Goal: Information Seeking & Learning: Learn about a topic

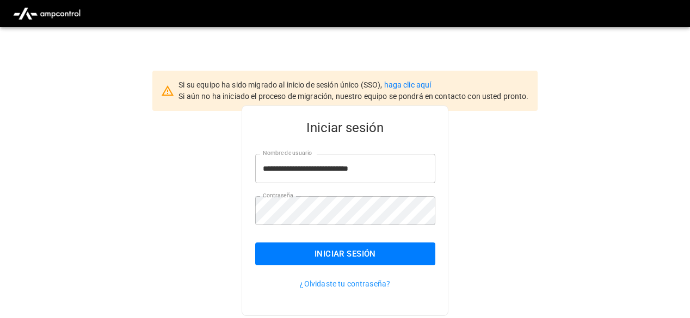
click at [437, 185] on div "**********" at bounding box center [344, 210] width 207 height 210
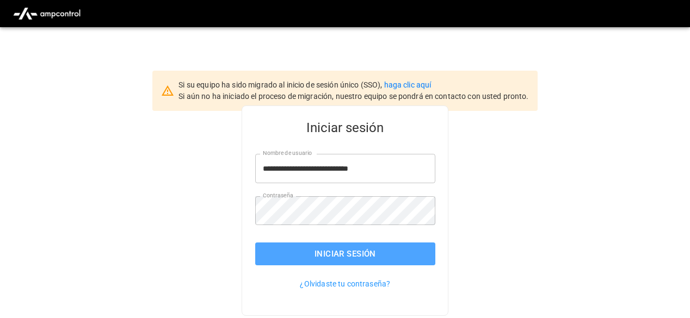
click at [397, 247] on button "Iniciar sesión" at bounding box center [345, 254] width 180 height 23
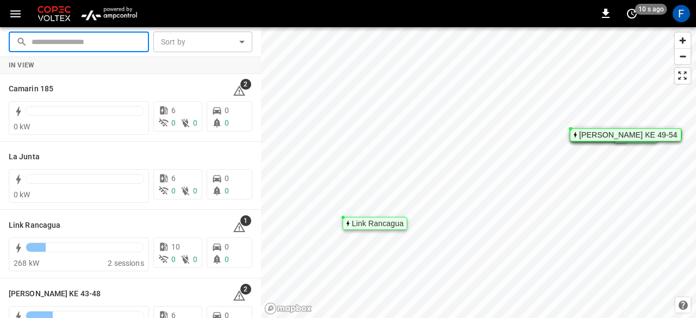
click at [123, 41] on input "text" at bounding box center [87, 42] width 110 height 20
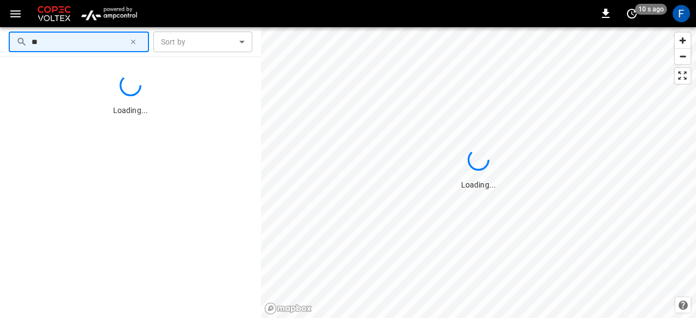
type input "**"
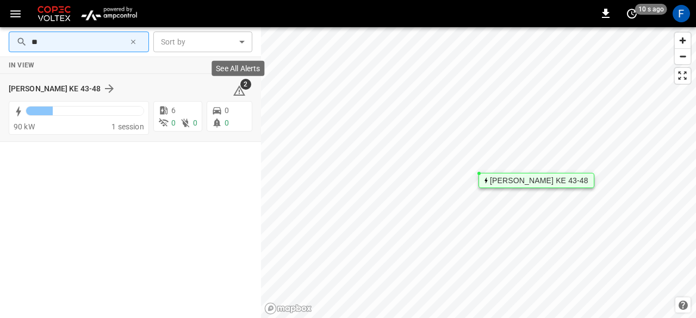
click at [234, 84] on icon at bounding box center [239, 90] width 13 height 13
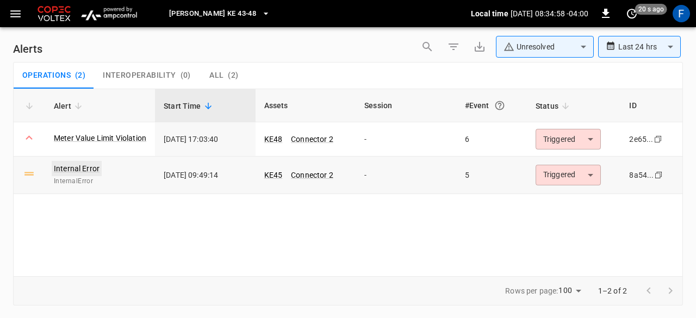
click at [63, 172] on link "Internal Error" at bounding box center [77, 168] width 50 height 15
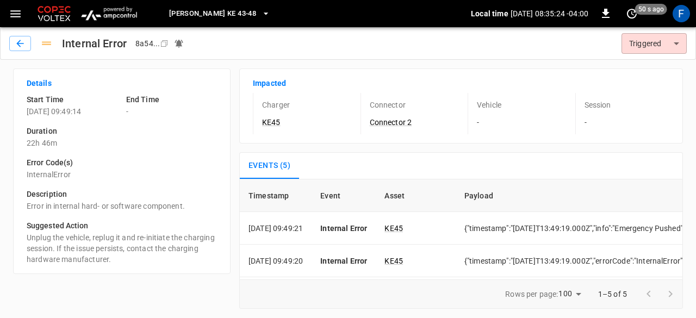
click at [644, 52] on body "Loza Colon KE 43-48 Local time 2025-08-21 08:35:24 -04:00 0 50 s ago F Internal…" at bounding box center [348, 159] width 696 height 318
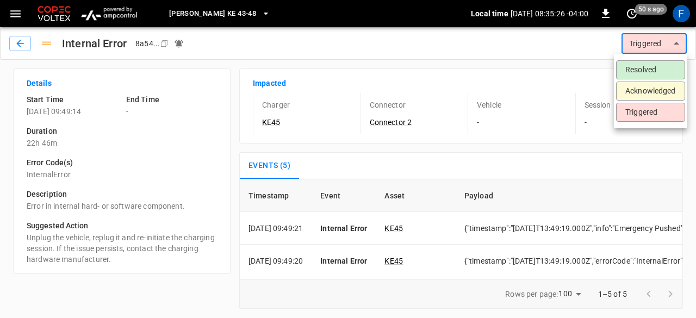
click at [644, 52] on div at bounding box center [348, 159] width 696 height 318
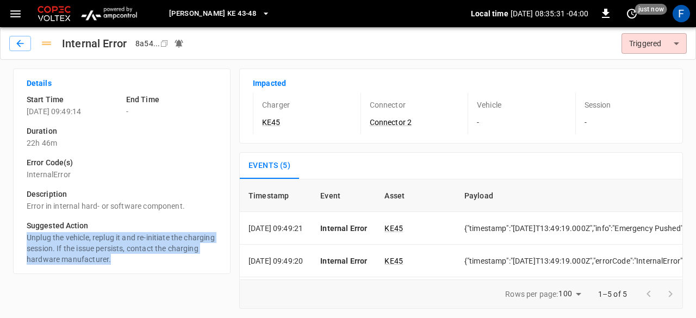
drag, startPoint x: 27, startPoint y: 239, endPoint x: 139, endPoint y: 265, distance: 114.9
click at [139, 265] on div "Details Start Time 2025-08-20 09:49:14 End Time - Duration 22h 46m Error Code(s…" at bounding box center [122, 172] width 218 height 206
click at [121, 251] on p "Unplug the vehicle, replug it and re-initiate the charging session. If the issu…" at bounding box center [122, 248] width 190 height 33
drag, startPoint x: 25, startPoint y: 234, endPoint x: 127, endPoint y: 267, distance: 107.3
click at [127, 267] on div "Details Start Time 2025-08-20 09:49:14 End Time - Duration 22h 46m Error Code(s…" at bounding box center [122, 172] width 218 height 206
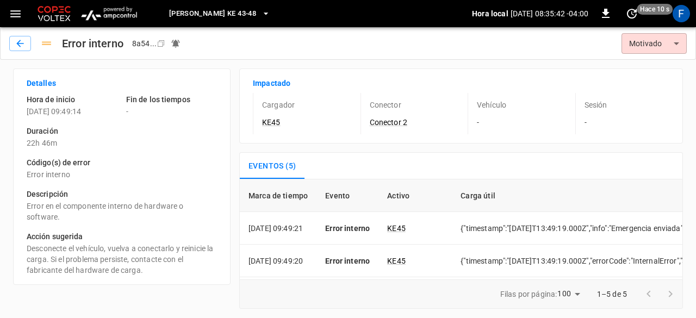
click at [160, 277] on div "Detalles Hora de inicio 2025-08-20 09:49:14 Fin de los tiempos - Duración 22h 4…" at bounding box center [122, 177] width 218 height 216
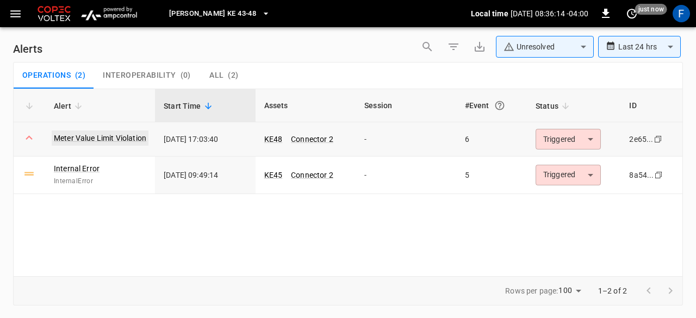
click at [100, 141] on link "Meter Value Limit Violation" at bounding box center [100, 138] width 97 height 15
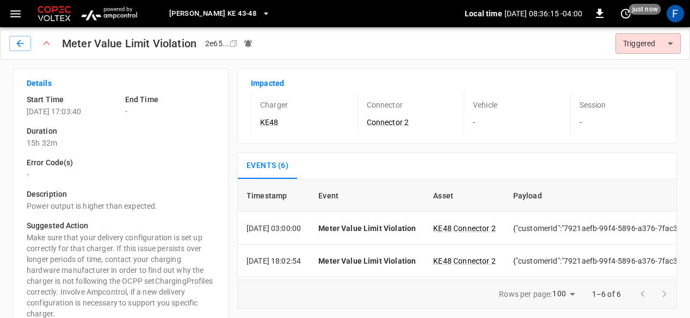
scroll to position [18, 0]
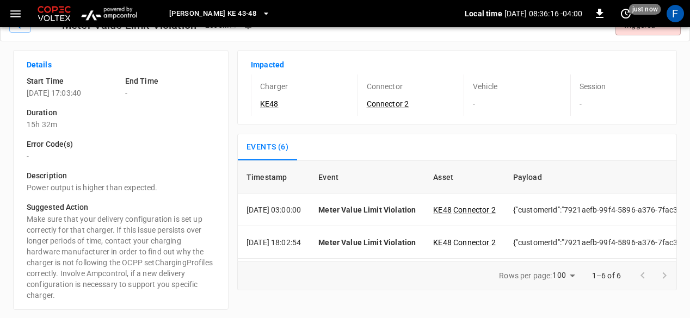
click at [218, 215] on div "Details Start Time 2025-08-20 17:03:40 End Time - Duration 15h 32m Error Code(s…" at bounding box center [120, 180] width 215 height 260
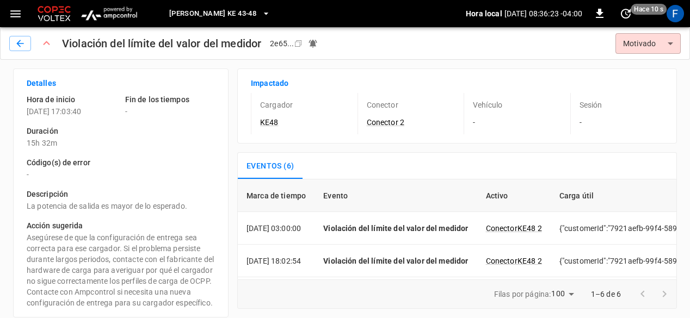
scroll to position [7, 0]
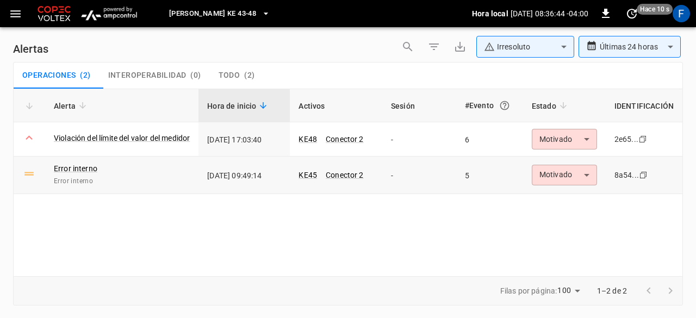
click at [139, 183] on span "Error interno" at bounding box center [122, 181] width 136 height 11
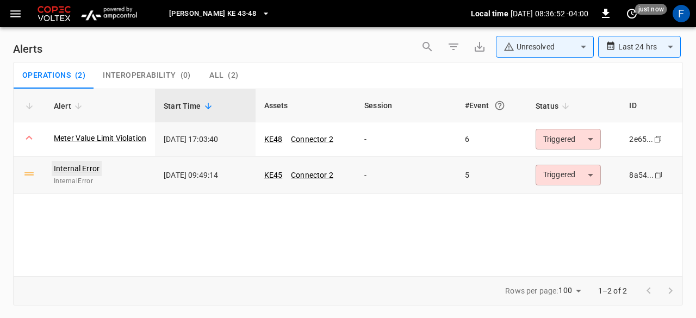
click at [80, 164] on link "Internal Error" at bounding box center [77, 168] width 50 height 15
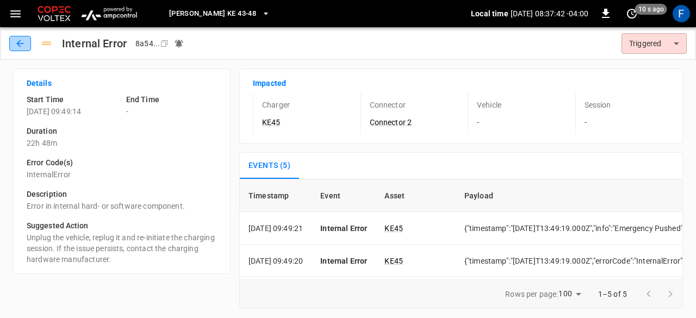
click at [15, 47] on icon "button" at bounding box center [20, 43] width 11 height 11
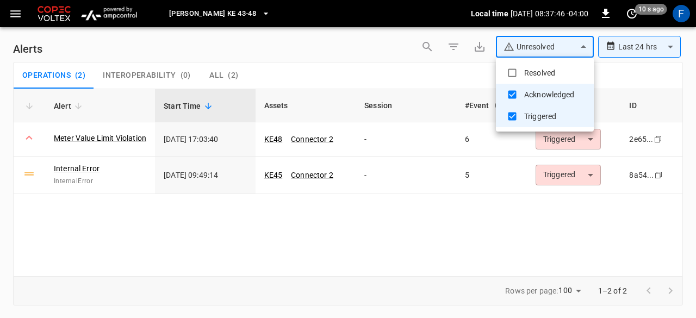
click at [523, 47] on body "**********" at bounding box center [348, 157] width 696 height 314
click at [523, 47] on div at bounding box center [348, 159] width 696 height 318
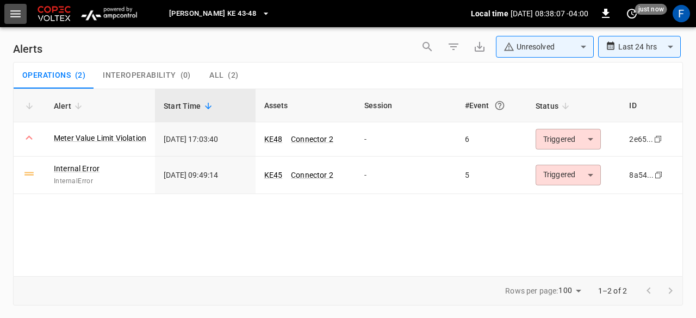
click at [11, 10] on icon "button" at bounding box center [15, 13] width 10 height 7
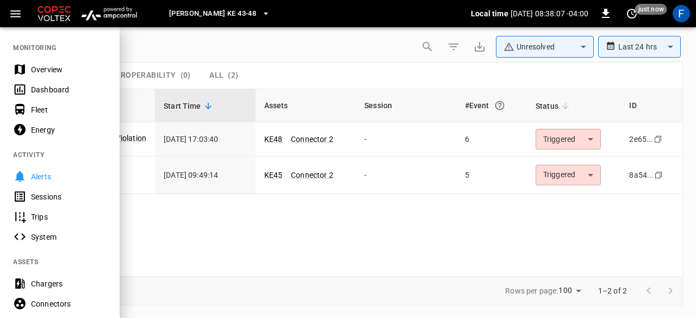
click at [11, 10] on icon "button" at bounding box center [15, 13] width 10 height 7
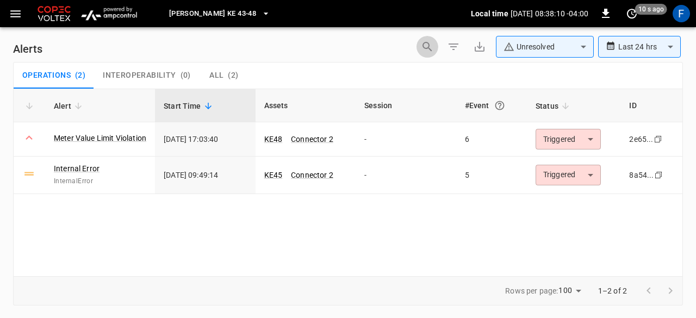
click at [425, 45] on icon "button" at bounding box center [427, 46] width 13 height 13
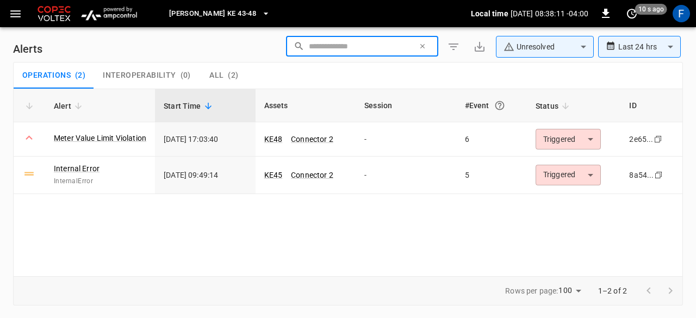
click at [359, 40] on input "text" at bounding box center [361, 46] width 105 height 20
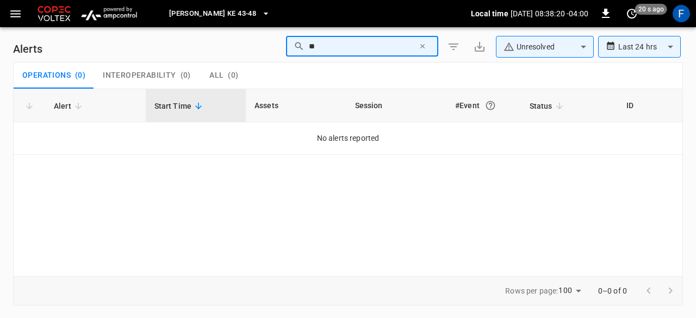
type input "*"
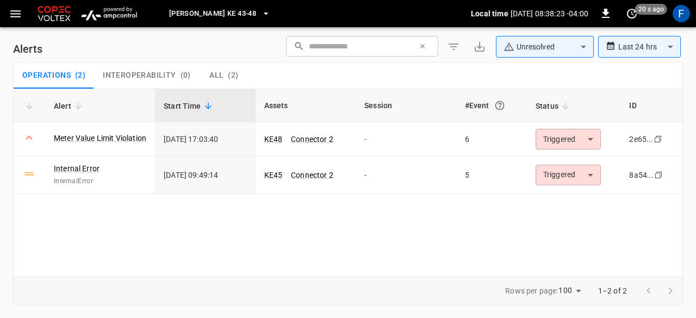
click at [39, 13] on img at bounding box center [54, 13] width 38 height 21
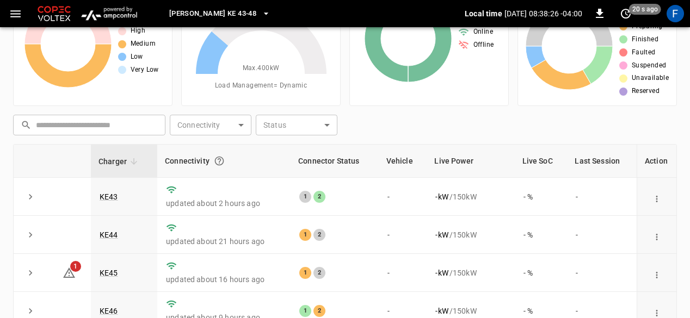
scroll to position [39, 0]
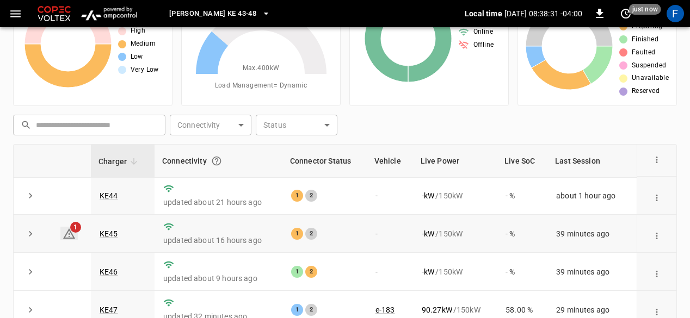
click at [73, 237] on icon at bounding box center [69, 233] width 12 height 10
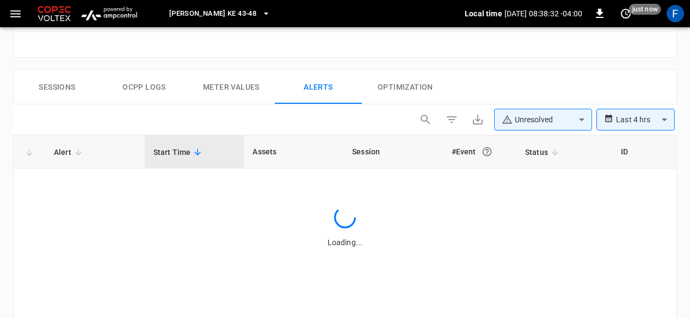
scroll to position [505, 0]
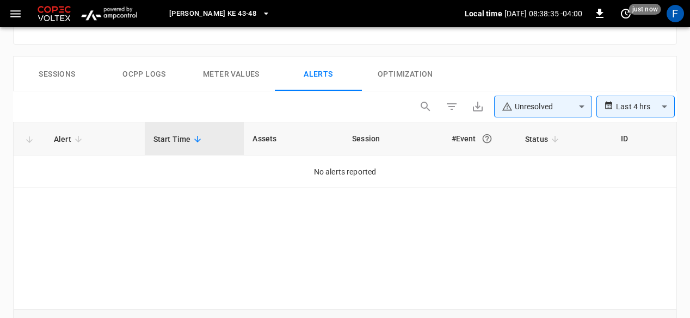
drag, startPoint x: 60, startPoint y: 115, endPoint x: 69, endPoint y: 131, distance: 18.0
click at [69, 131] on div "**********" at bounding box center [344, 219] width 663 height 256
click at [69, 133] on span "Alert" at bounding box center [70, 139] width 32 height 13
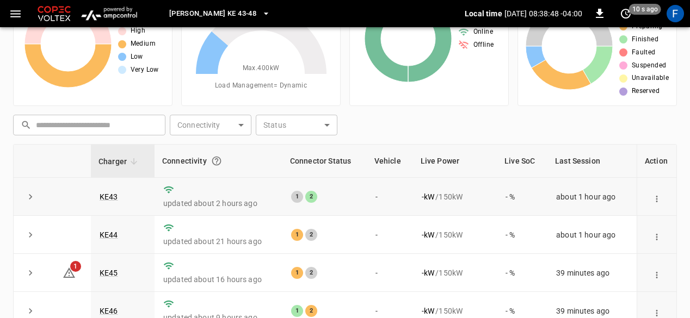
click at [75, 196] on td at bounding box center [69, 197] width 44 height 38
click at [28, 203] on button "expand row" at bounding box center [30, 197] width 16 height 16
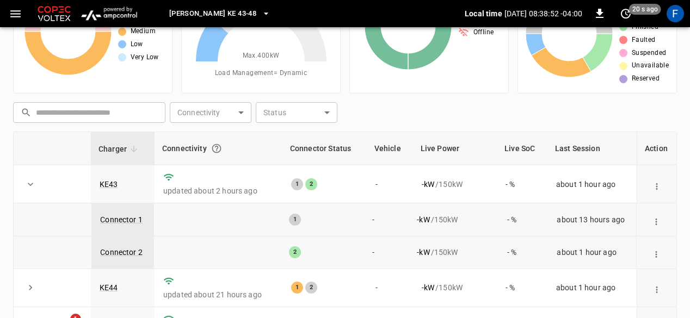
scroll to position [144, 0]
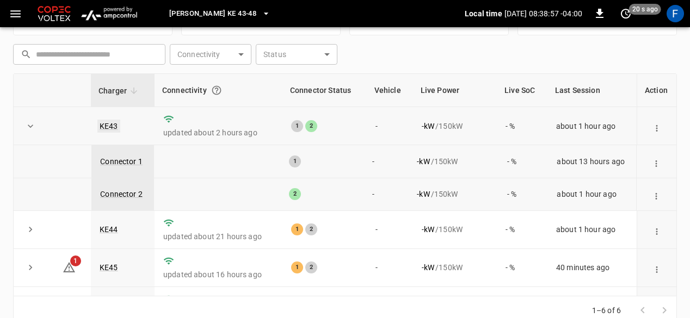
click at [115, 129] on link "KE43" at bounding box center [108, 126] width 23 height 13
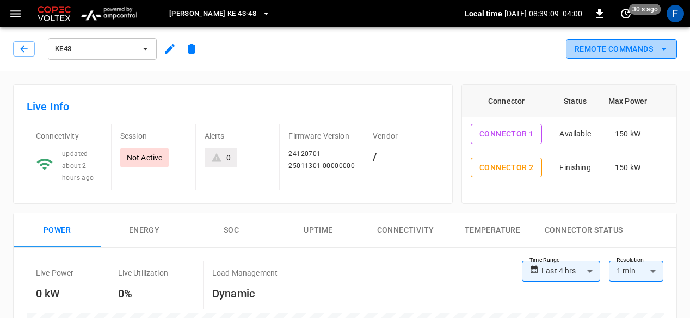
click at [626, 45] on button "Remote Commands" at bounding box center [621, 49] width 111 height 20
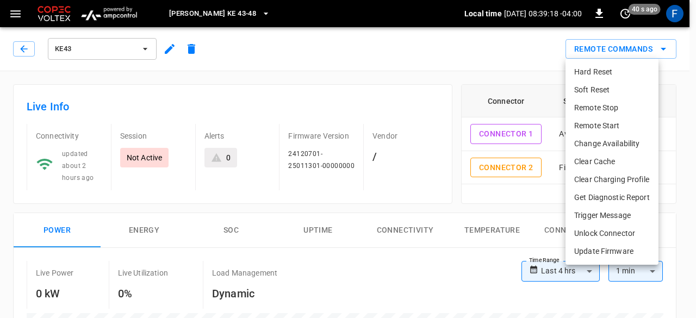
click at [615, 49] on div at bounding box center [348, 159] width 696 height 318
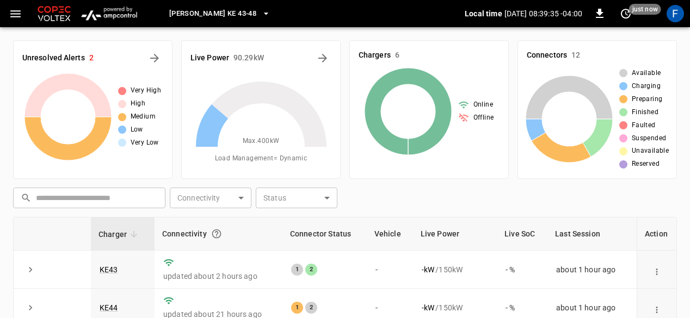
scroll to position [144, 0]
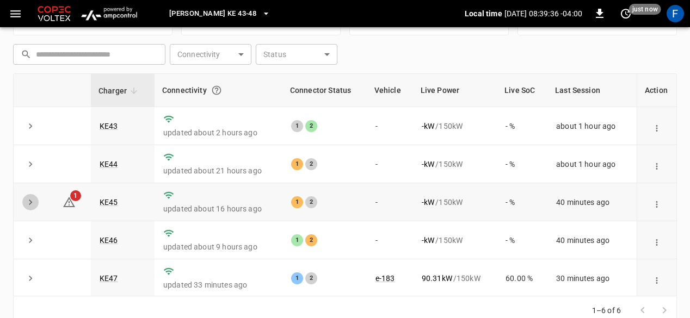
click at [34, 206] on icon "expand row" at bounding box center [30, 202] width 11 height 11
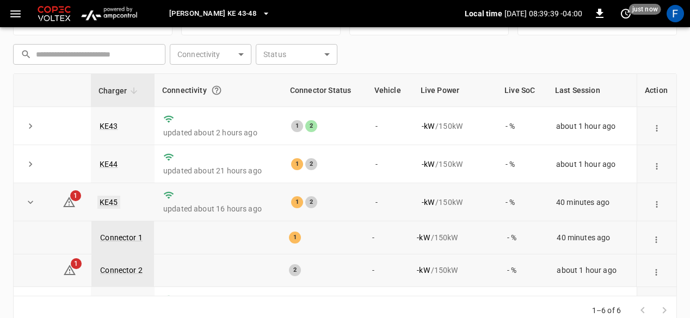
click at [108, 206] on link "KE45" at bounding box center [108, 202] width 23 height 13
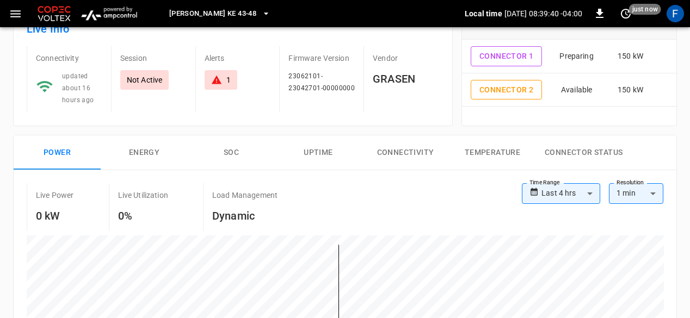
scroll to position [78, 0]
click at [225, 84] on div "1" at bounding box center [220, 80] width 33 height 20
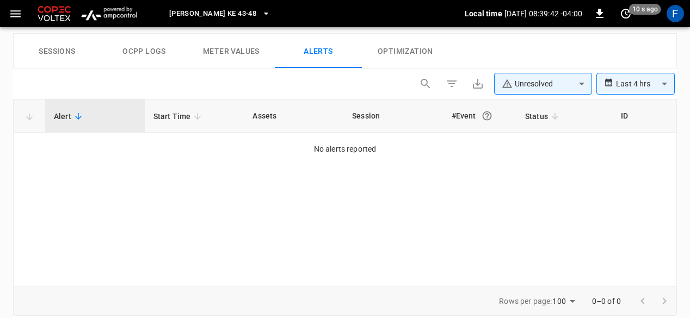
scroll to position [529, 0]
click at [457, 119] on div "#Event" at bounding box center [479, 115] width 56 height 20
click at [461, 114] on div "#Event" at bounding box center [479, 115] width 56 height 20
click at [357, 113] on th "Session" at bounding box center [393, 114] width 100 height 33
click at [269, 115] on th "Assets" at bounding box center [294, 114] width 100 height 33
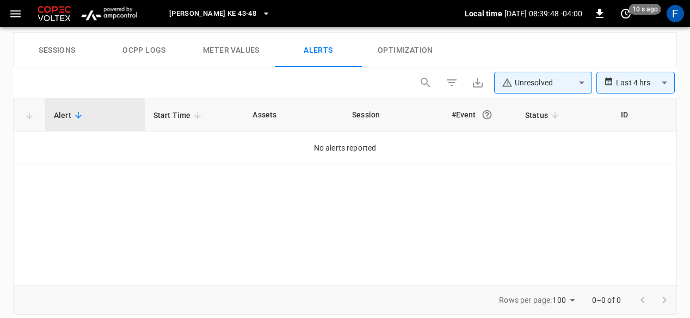
click at [189, 116] on span "Start Time" at bounding box center [179, 115] width 52 height 13
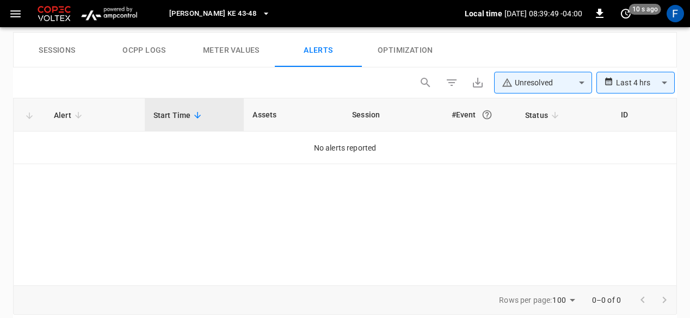
click at [100, 121] on th "Alert" at bounding box center [95, 114] width 100 height 33
click at [79, 120] on th "Alert" at bounding box center [95, 114] width 100 height 33
click at [79, 119] on span "Alert" at bounding box center [70, 115] width 32 height 13
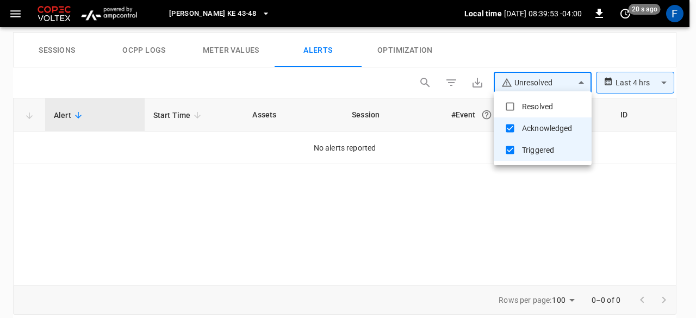
click at [586, 79] on div at bounding box center [348, 159] width 696 height 318
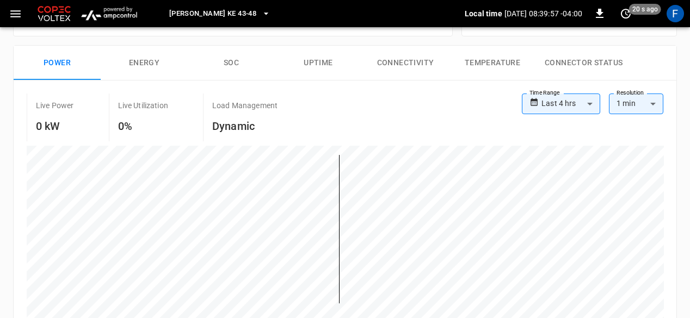
scroll to position [167, 0]
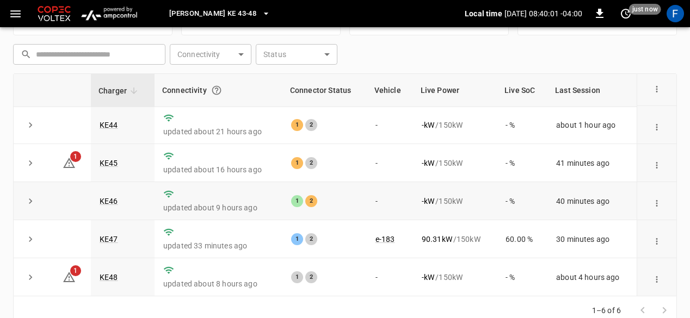
scroll to position [163, 0]
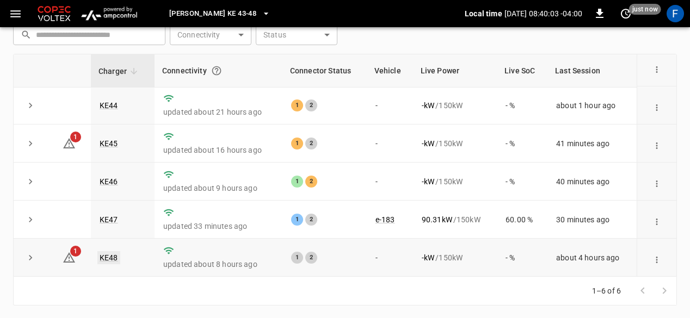
click at [113, 257] on link "KE48" at bounding box center [108, 257] width 23 height 13
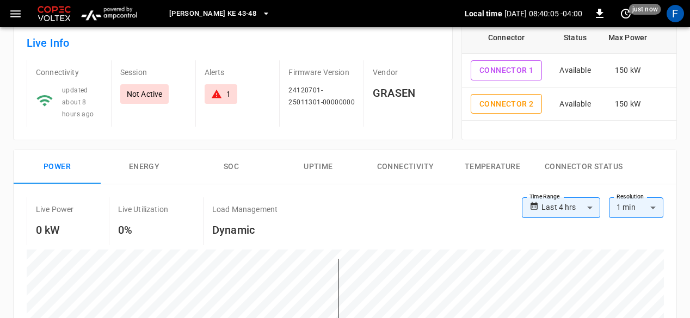
scroll to position [65, 0]
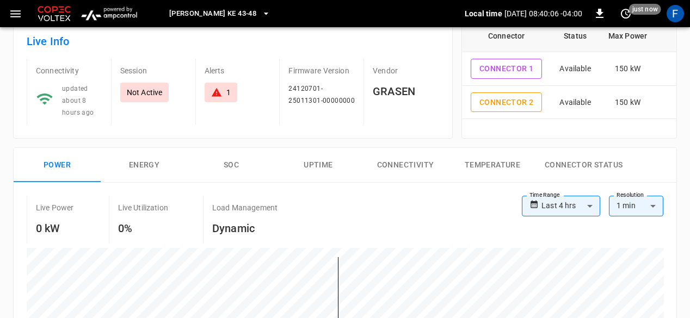
click at [215, 92] on icon at bounding box center [216, 92] width 11 height 11
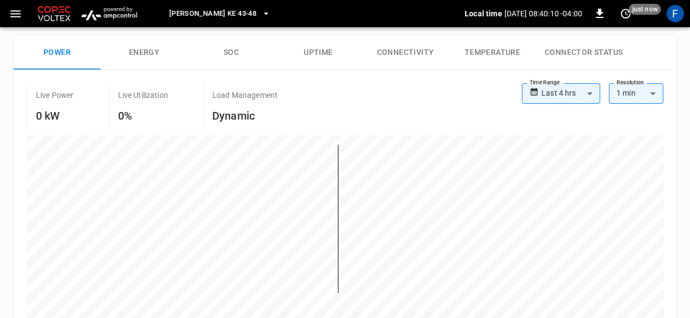
scroll to position [177, 0]
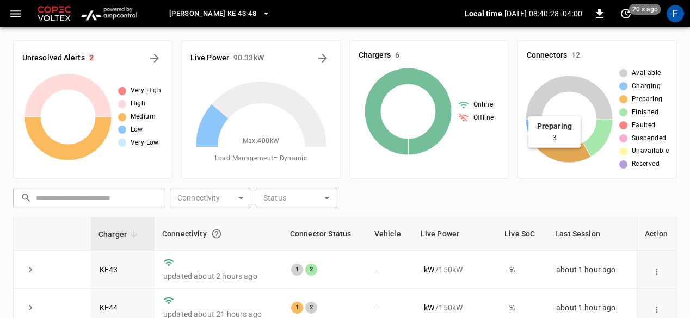
click at [560, 150] on icon at bounding box center [560, 148] width 59 height 30
click at [554, 148] on icon at bounding box center [560, 148] width 59 height 30
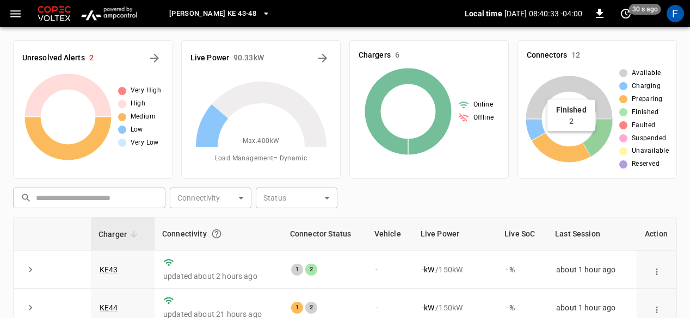
click at [593, 148] on icon at bounding box center [597, 138] width 30 height 38
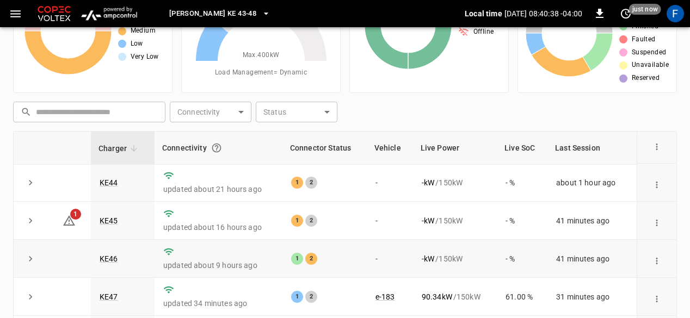
scroll to position [163, 0]
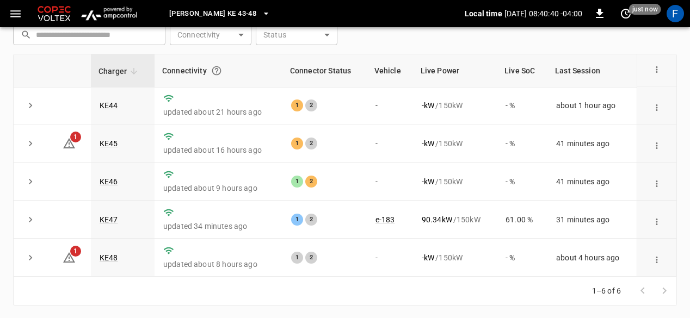
click at [668, 290] on div at bounding box center [653, 291] width 44 height 22
click at [666, 291] on div at bounding box center [653, 291] width 44 height 22
click at [642, 292] on div at bounding box center [653, 291] width 44 height 22
click at [662, 291] on div at bounding box center [653, 291] width 44 height 22
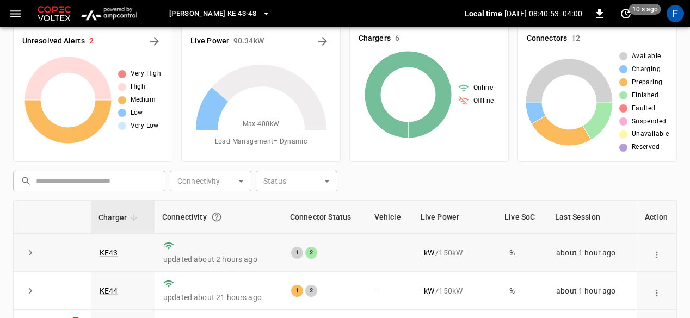
scroll to position [17, 0]
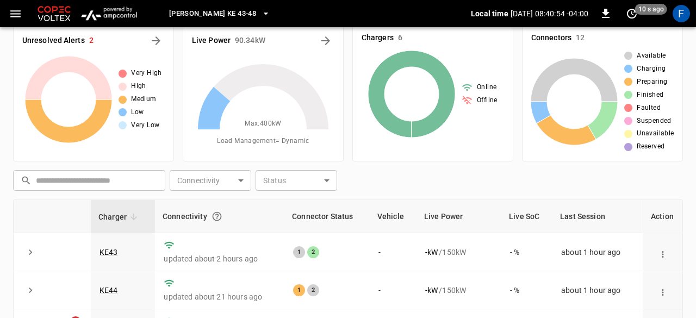
click at [204, 176] on body "Loza Colon KE 43-48 Local time 2025-08-21 08:40:54 -04:00 0 10 s ago F Unresolv…" at bounding box center [348, 224] width 696 height 482
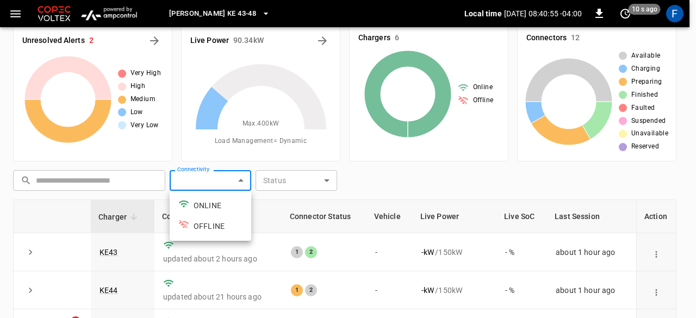
click at [204, 176] on div at bounding box center [348, 159] width 696 height 318
click at [204, 176] on body "Loza Colon KE 43-48 Local time 2025-08-21 08:40:56 -04:00 0 20 s ago F Unresolv…" at bounding box center [348, 224] width 696 height 482
click at [208, 200] on li "ONLINE" at bounding box center [211, 205] width 82 height 21
type input "******"
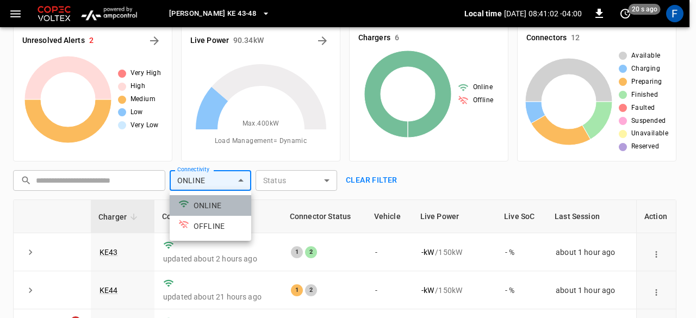
click at [239, 198] on li "ONLINE" at bounding box center [211, 205] width 82 height 21
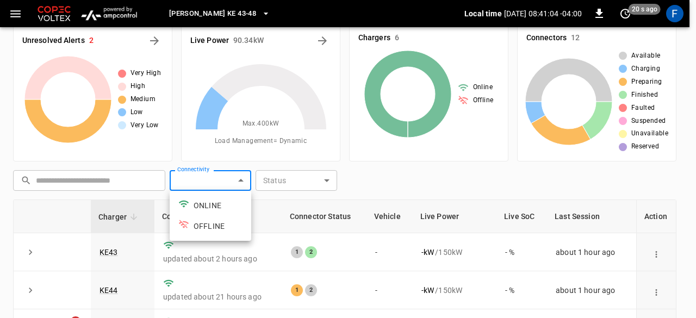
click at [398, 188] on div at bounding box center [348, 159] width 696 height 318
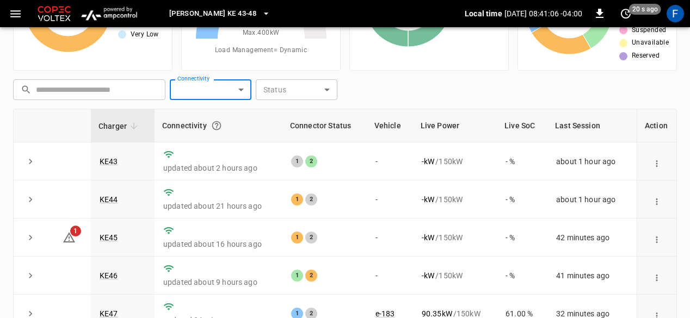
scroll to position [39, 0]
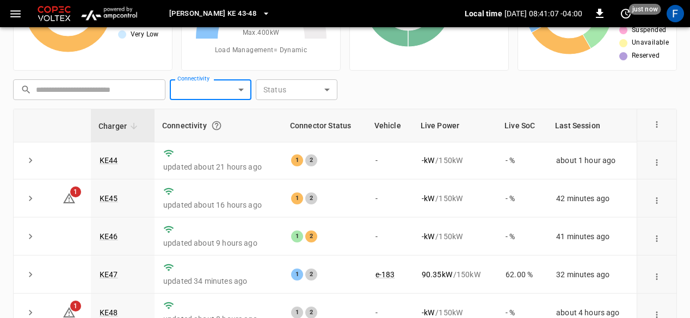
click at [124, 93] on input "text" at bounding box center [97, 90] width 122 height 20
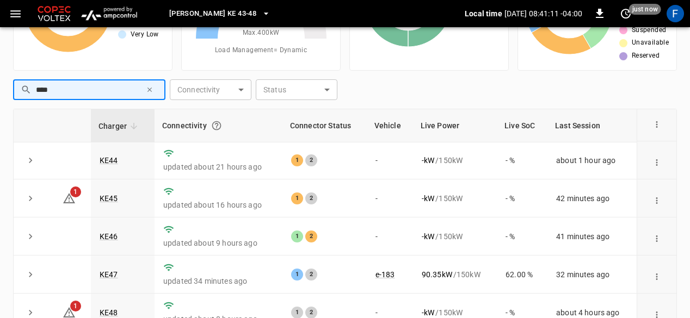
type input "****"
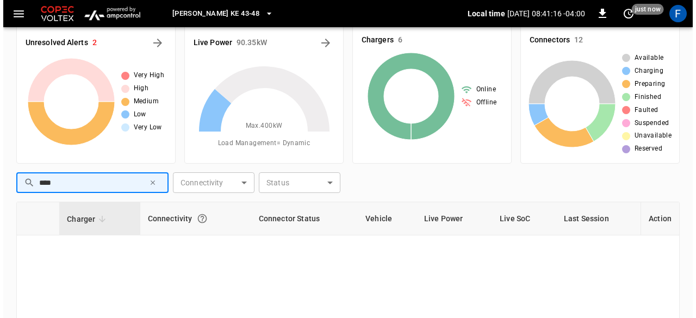
scroll to position [14, 0]
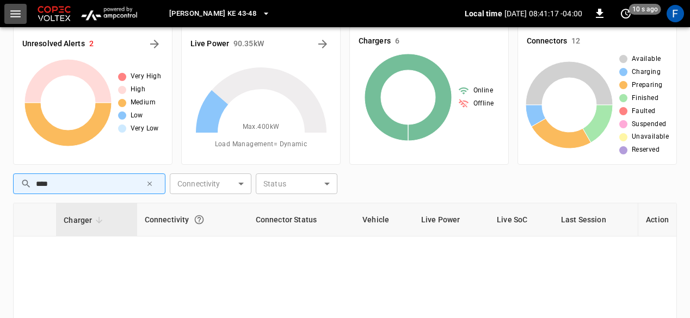
click at [6, 7] on button "button" at bounding box center [15, 14] width 22 height 20
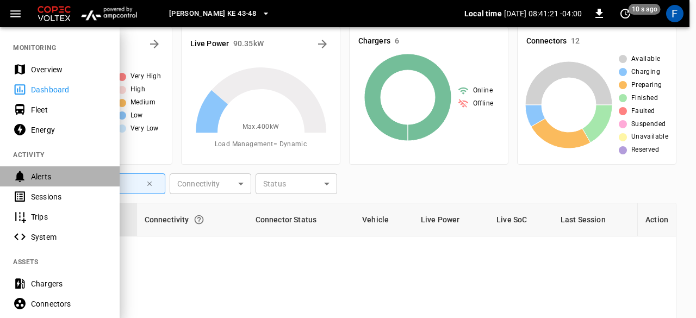
click at [49, 170] on div "Alerts" at bounding box center [60, 176] width 120 height 20
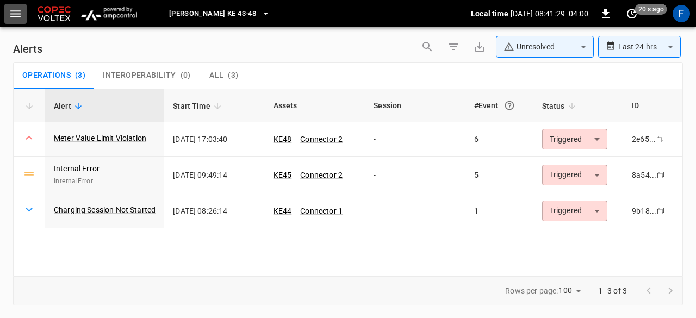
click at [18, 10] on icon "button" at bounding box center [15, 13] width 10 height 7
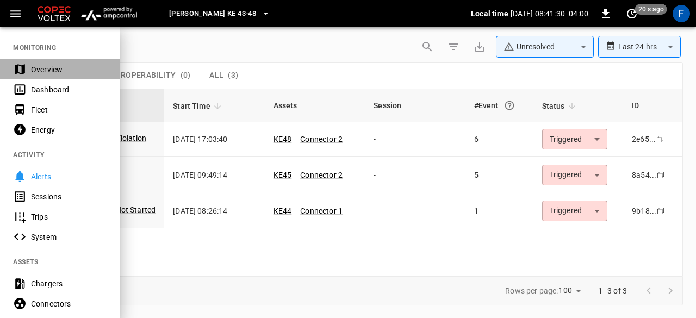
click at [42, 70] on div "Overview" at bounding box center [69, 69] width 76 height 11
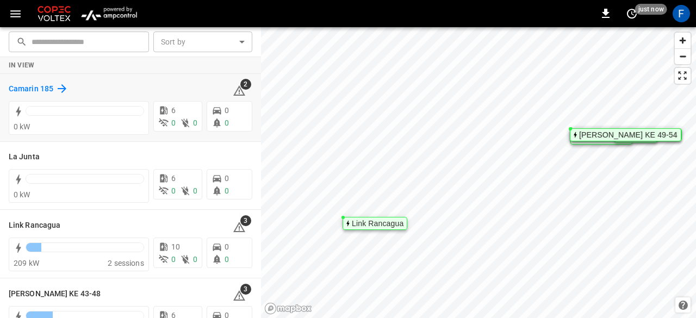
click at [23, 83] on h6 "Camarin 185" at bounding box center [31, 89] width 45 height 12
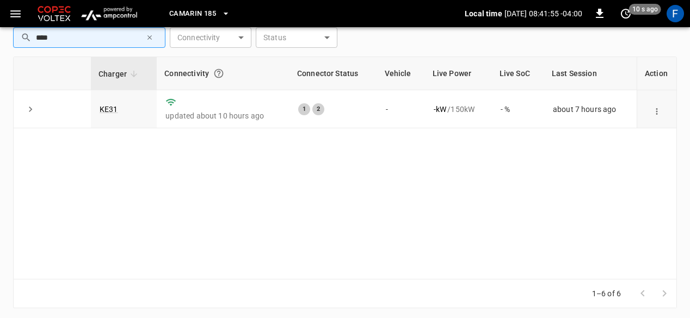
scroll to position [163, 0]
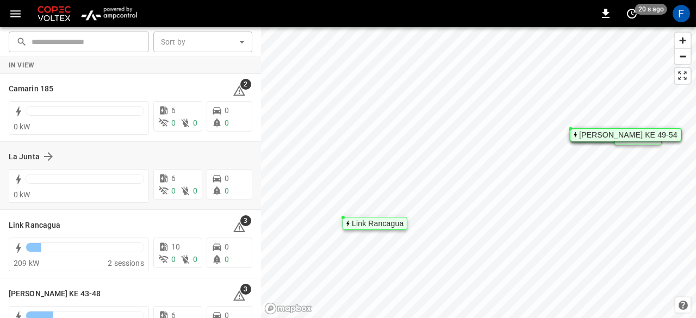
scroll to position [46, 0]
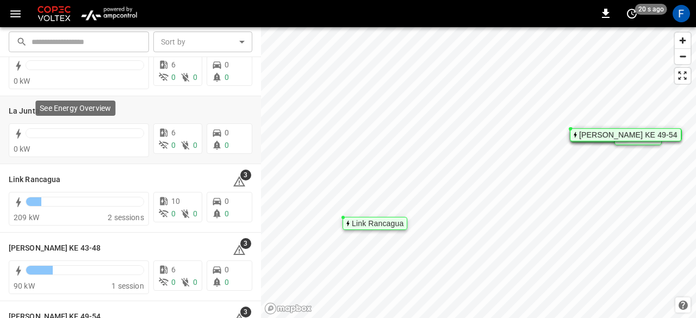
click at [40, 106] on p "See Energy Overview" at bounding box center [75, 108] width 71 height 11
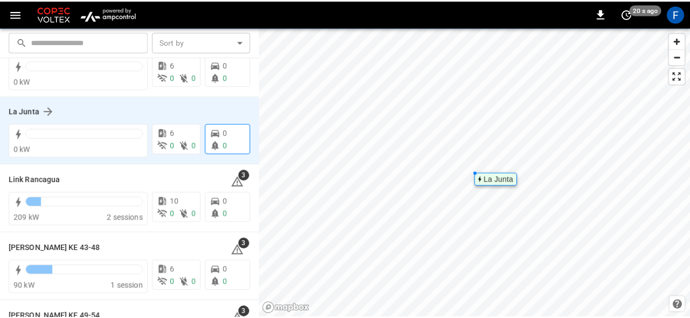
scroll to position [0, 0]
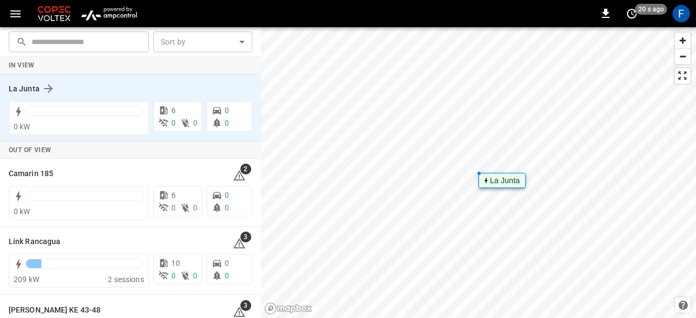
click at [55, 87] on div "La Junta" at bounding box center [124, 88] width 231 height 13
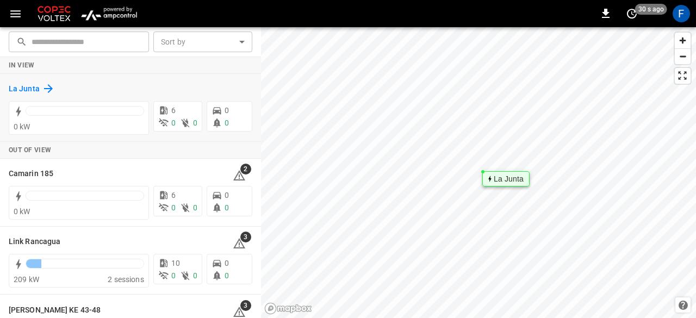
click at [44, 88] on icon at bounding box center [48, 88] width 9 height 9
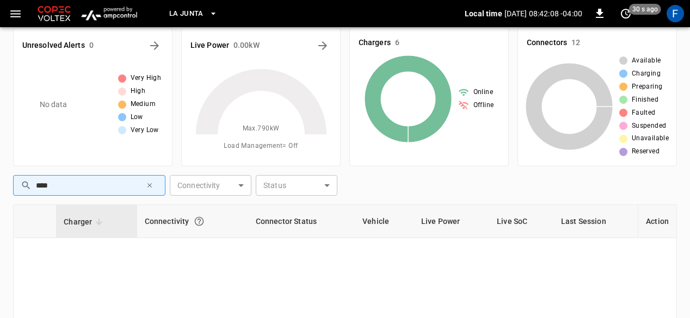
scroll to position [10, 0]
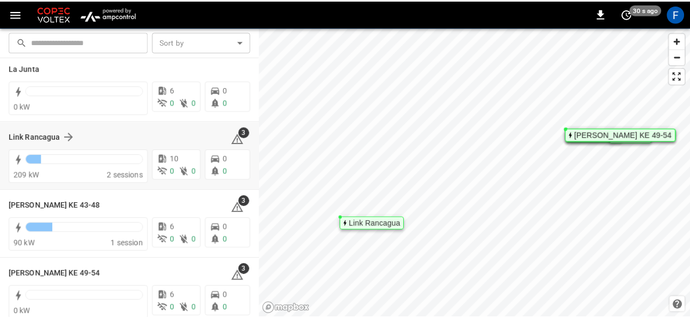
scroll to position [89, 0]
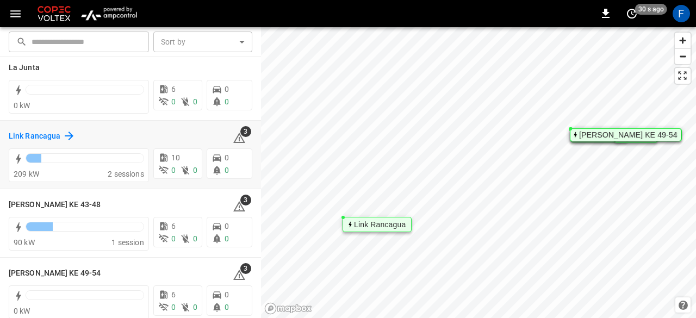
click at [70, 131] on icon at bounding box center [69, 135] width 13 height 13
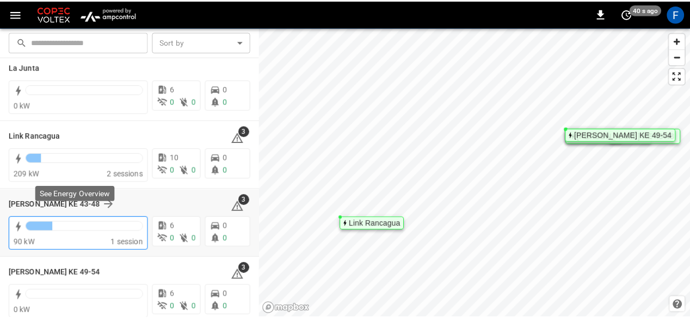
scroll to position [97, 0]
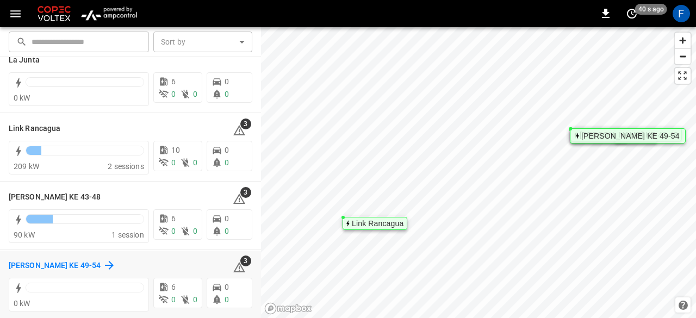
click at [103, 262] on icon at bounding box center [109, 265] width 13 height 13
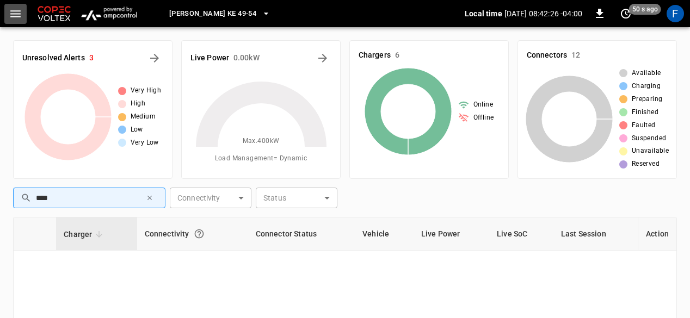
click at [10, 20] on button "button" at bounding box center [15, 14] width 22 height 20
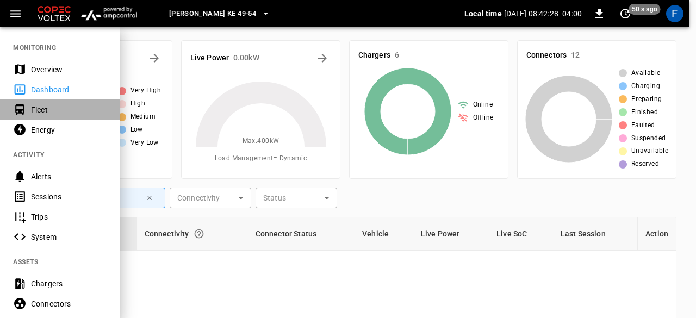
click at [61, 108] on div "Fleet" at bounding box center [69, 109] width 76 height 11
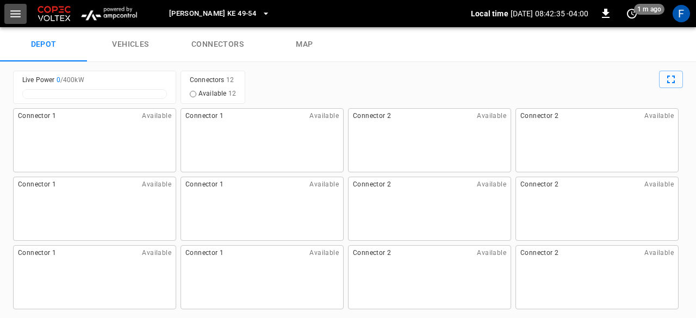
click at [15, 12] on icon "button" at bounding box center [16, 14] width 14 height 14
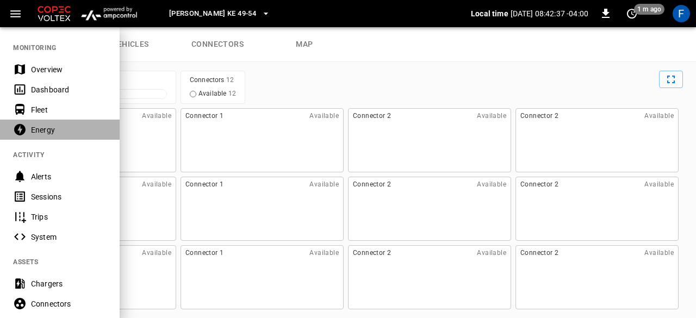
click at [52, 136] on div "Energy" at bounding box center [60, 130] width 120 height 20
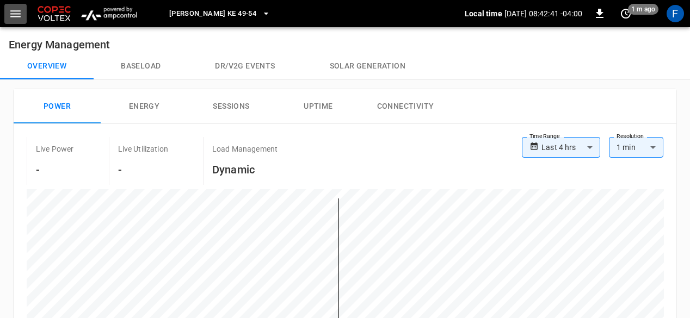
click at [16, 16] on icon "button" at bounding box center [16, 14] width 14 height 14
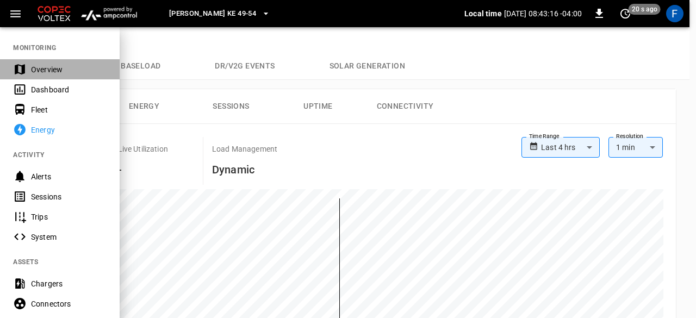
click at [66, 67] on div "Overview" at bounding box center [69, 69] width 76 height 11
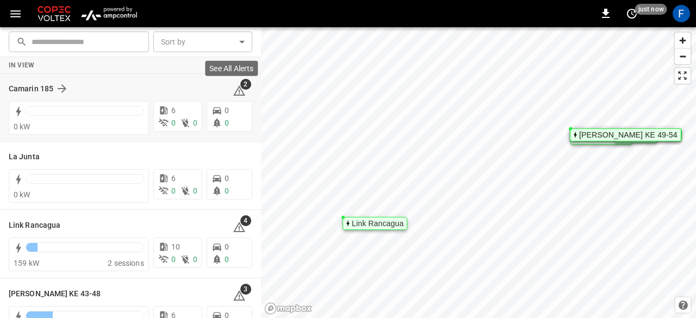
click at [235, 89] on icon at bounding box center [239, 90] width 12 height 10
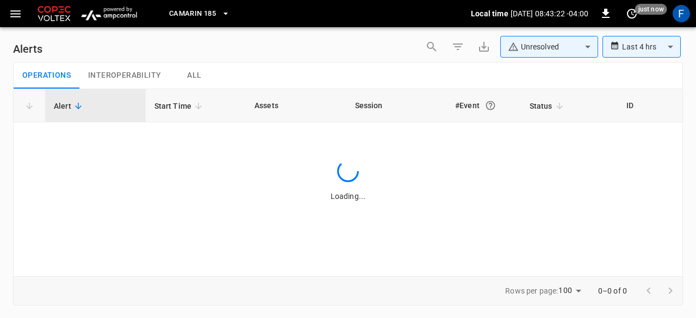
type input "**********"
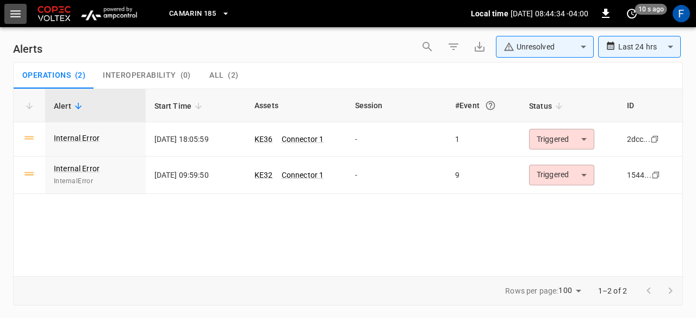
click at [12, 13] on icon "button" at bounding box center [16, 14] width 14 height 14
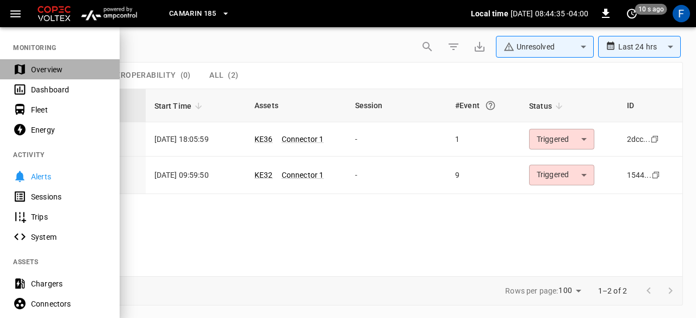
click at [42, 77] on div "Overview" at bounding box center [60, 69] width 120 height 20
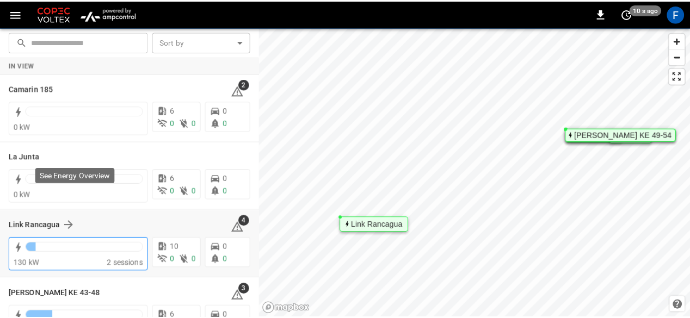
scroll to position [71, 0]
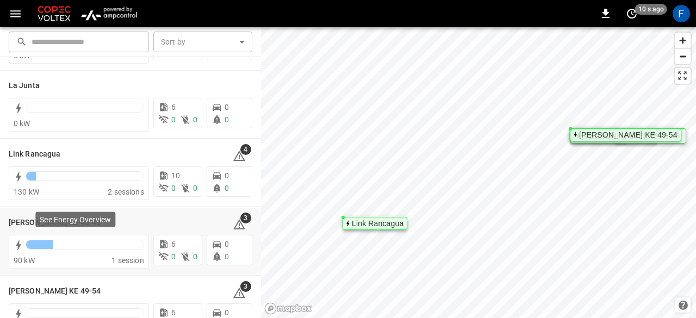
click at [60, 220] on p "See Energy Overview" at bounding box center [75, 219] width 71 height 11
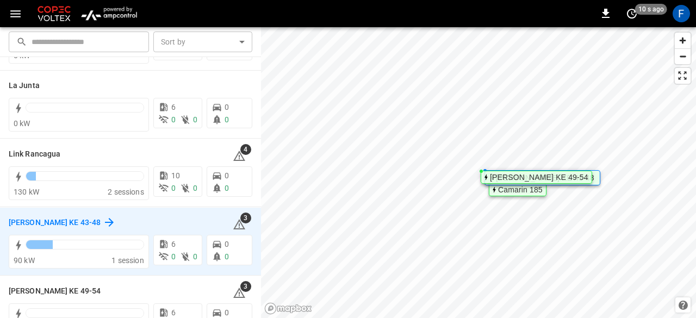
click at [24, 218] on h6 "[PERSON_NAME] KE 43-48" at bounding box center [55, 223] width 92 height 12
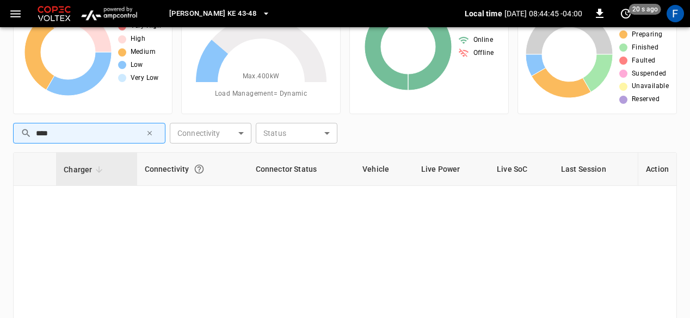
scroll to position [63, 0]
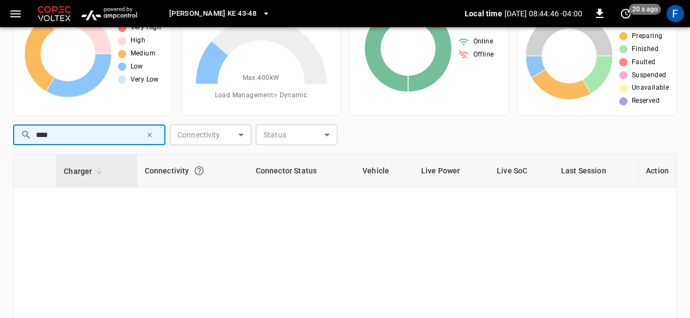
click at [67, 139] on input "****" at bounding box center [88, 135] width 105 height 20
type input "*"
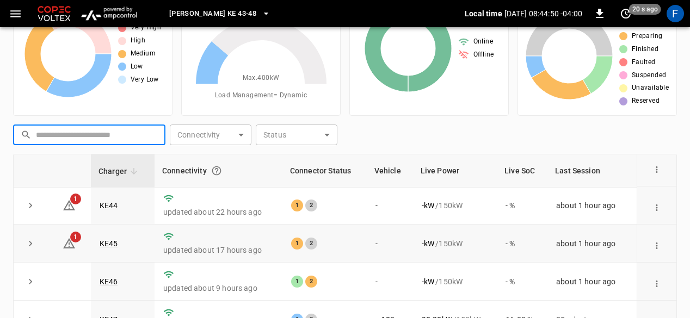
scroll to position [163, 0]
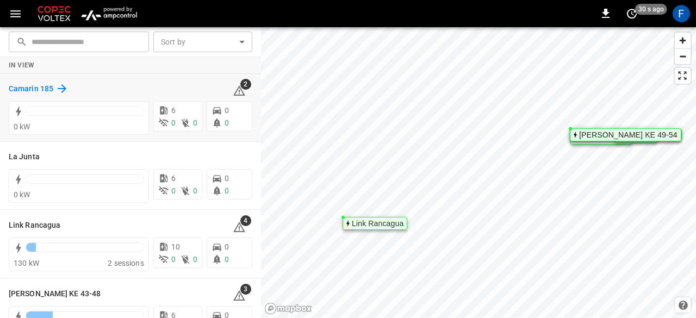
click at [46, 91] on h6 "Camarin 185" at bounding box center [31, 89] width 45 height 12
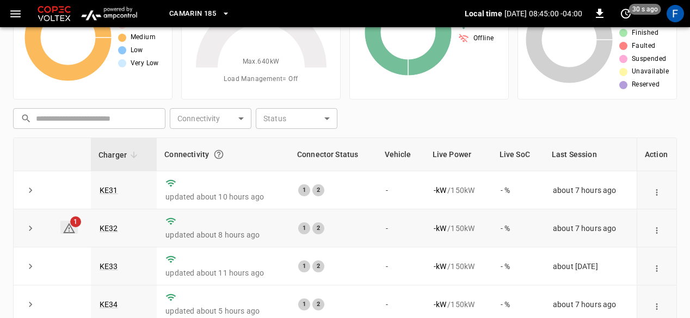
click at [69, 222] on icon at bounding box center [69, 228] width 13 height 13
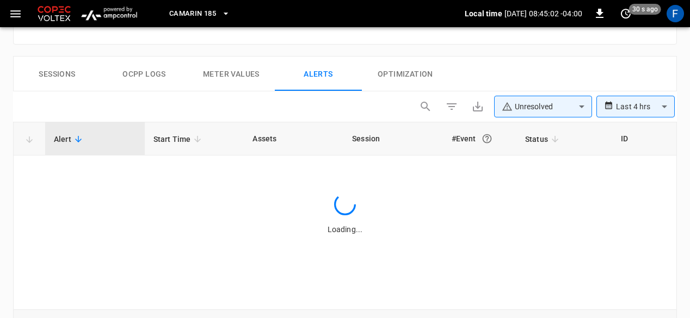
scroll to position [529, 0]
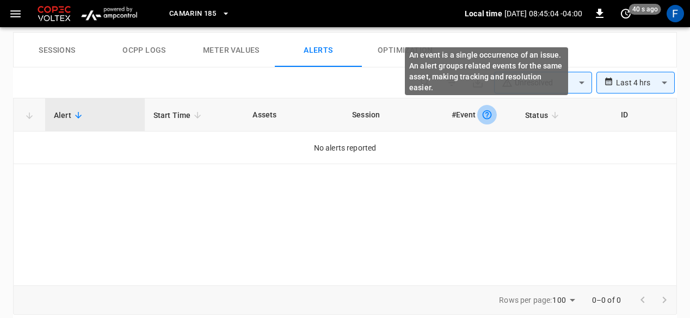
click at [479, 114] on button "An event is a single occurrence of an issue. An alert groups related events for…" at bounding box center [487, 115] width 20 height 20
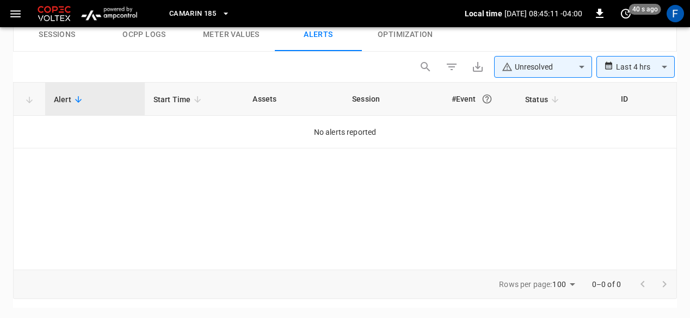
scroll to position [461, 0]
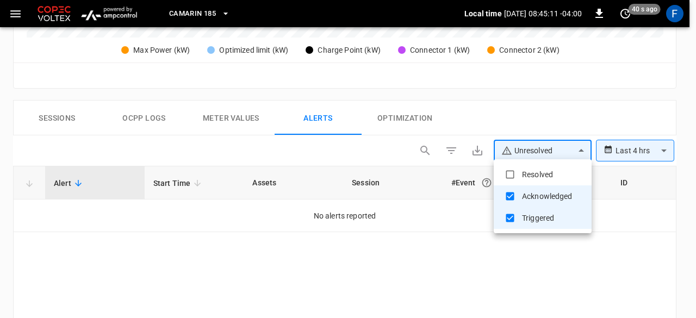
click at [531, 154] on div at bounding box center [348, 159] width 696 height 318
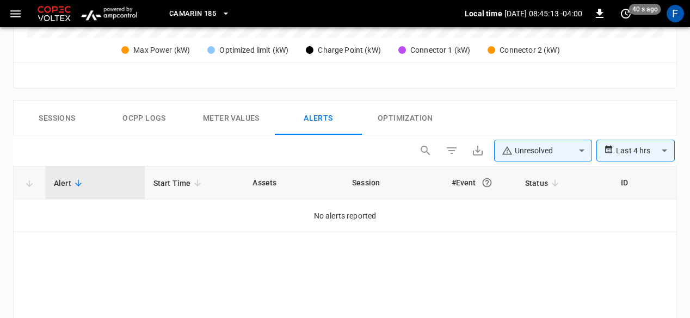
click at [609, 156] on div "**********" at bounding box center [635, 151] width 78 height 22
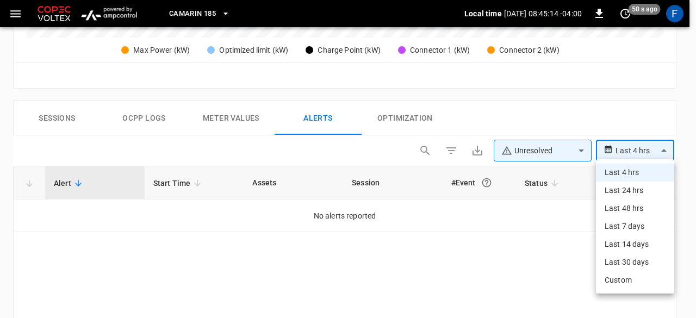
click at [622, 194] on li "Last 24 hrs" at bounding box center [635, 191] width 78 height 18
type input "**********"
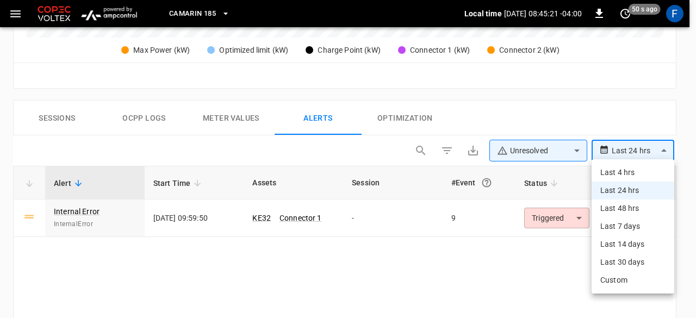
click at [621, 171] on li "Last 4 hrs" at bounding box center [633, 173] width 83 height 18
type input "**********"
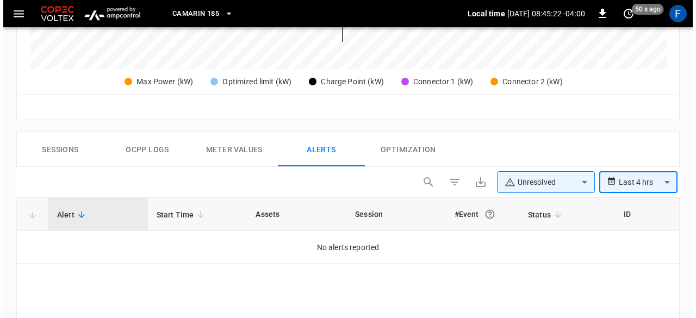
scroll to position [429, 0]
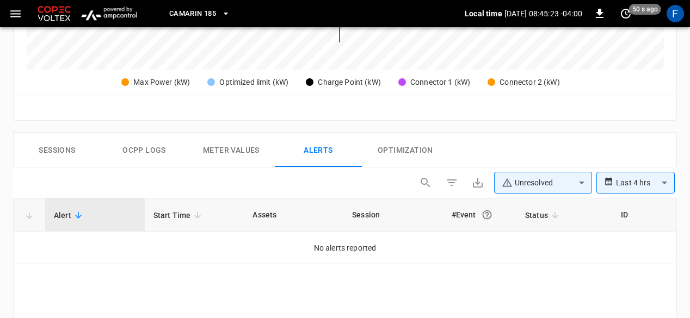
click at [2, 23] on div "Camarin 185 Local time 2025-08-21 08:45:23 -04:00 0 50 s ago F" at bounding box center [345, 13] width 690 height 27
click at [11, 19] on icon "button" at bounding box center [16, 14] width 14 height 14
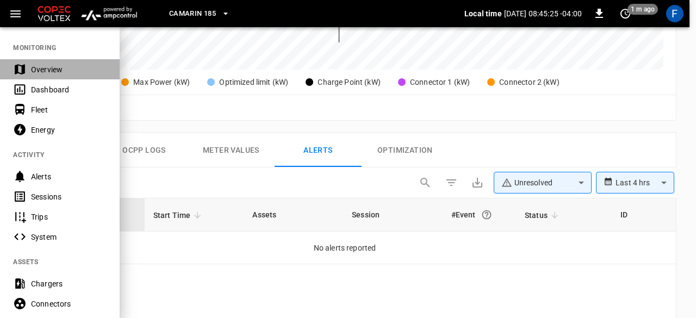
click at [36, 65] on div "Overview" at bounding box center [69, 69] width 76 height 11
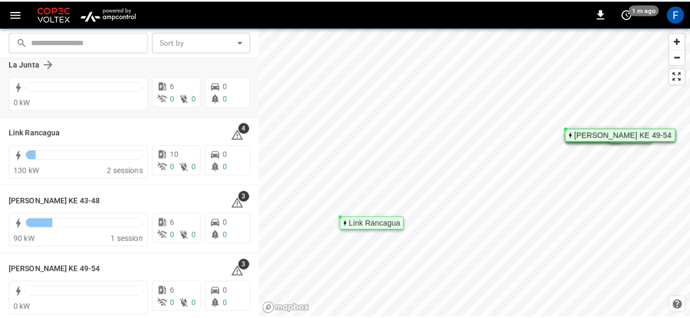
scroll to position [94, 0]
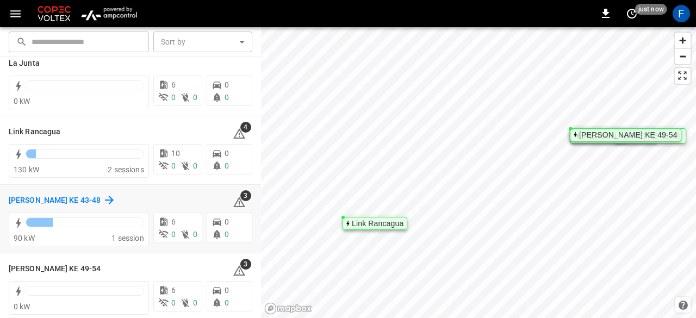
click at [103, 204] on icon at bounding box center [109, 200] width 13 height 13
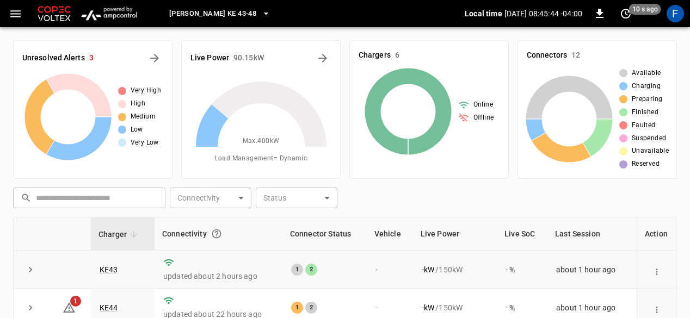
scroll to position [39, 0]
click at [230, 272] on p "updated about 22 hours ago" at bounding box center [218, 275] width 110 height 11
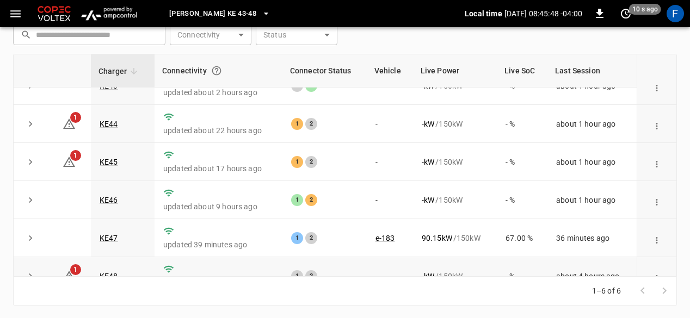
scroll to position [18, 0]
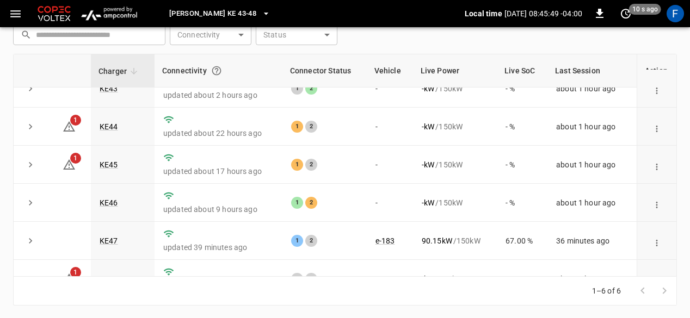
click at [665, 290] on div at bounding box center [653, 291] width 44 height 22
click at [641, 294] on div at bounding box center [653, 291] width 44 height 22
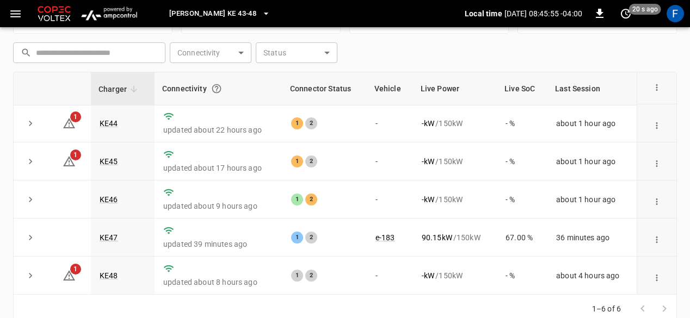
scroll to position [147, 0]
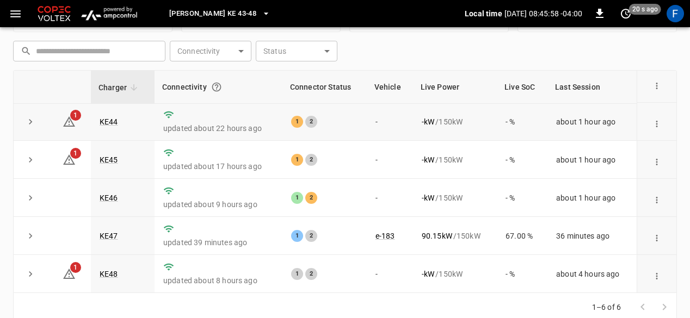
click at [294, 125] on div "1" at bounding box center [297, 122] width 12 height 12
click at [115, 122] on link "KE44" at bounding box center [108, 121] width 23 height 13
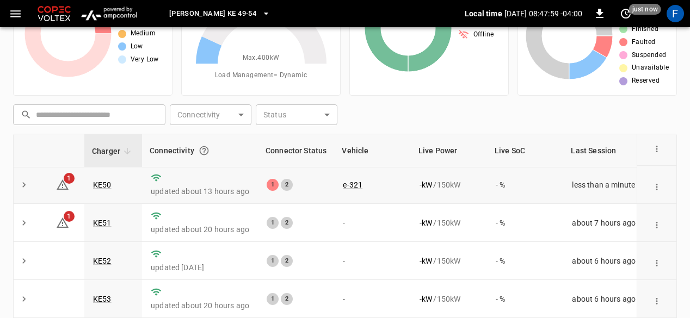
scroll to position [163, 0]
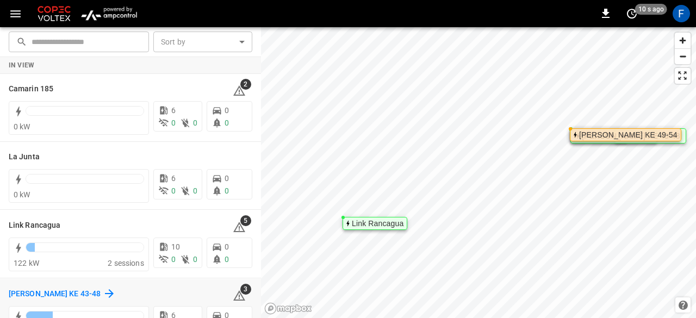
click at [51, 292] on h6 "[PERSON_NAME] KE 43-48" at bounding box center [55, 294] width 92 height 12
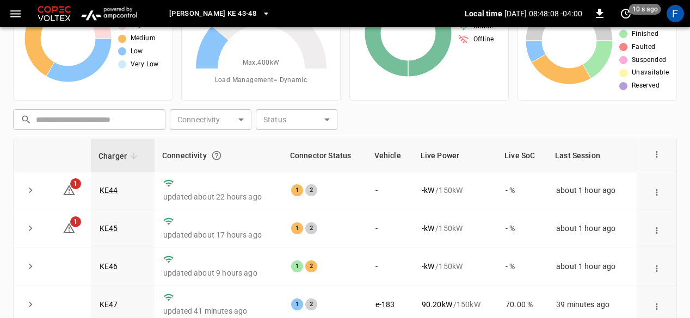
scroll to position [83, 0]
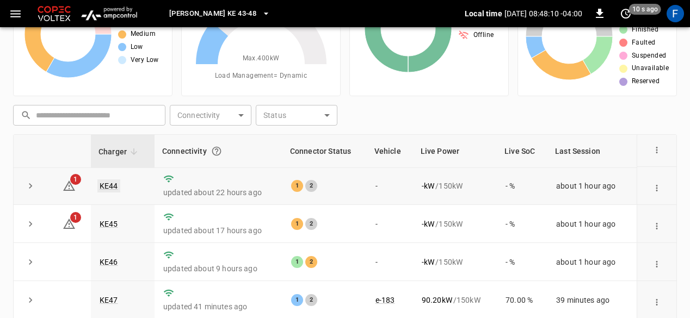
click at [109, 184] on link "KE44" at bounding box center [108, 185] width 23 height 13
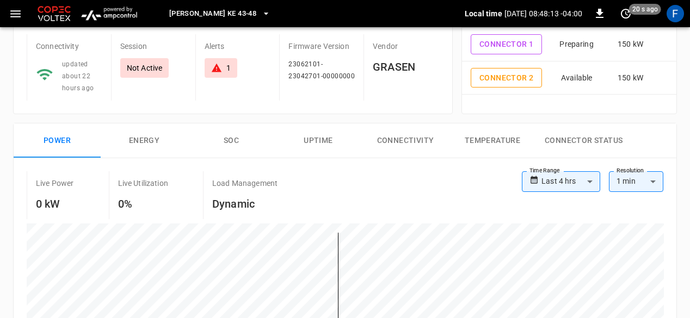
scroll to position [89, 0]
click at [144, 133] on button "Energy" at bounding box center [144, 141] width 87 height 35
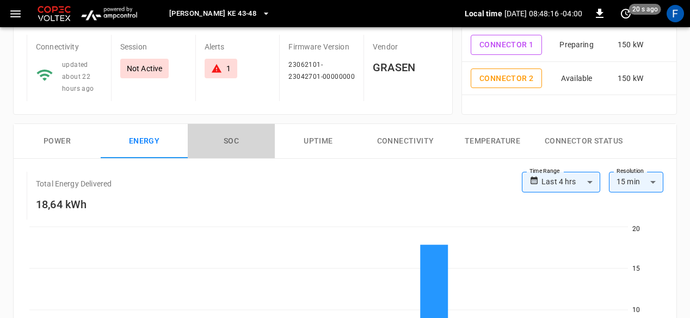
click at [222, 136] on button "SOC" at bounding box center [231, 141] width 87 height 35
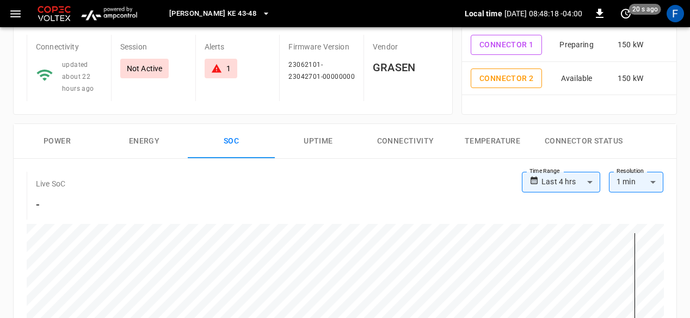
click at [323, 141] on button "Uptime" at bounding box center [318, 141] width 87 height 35
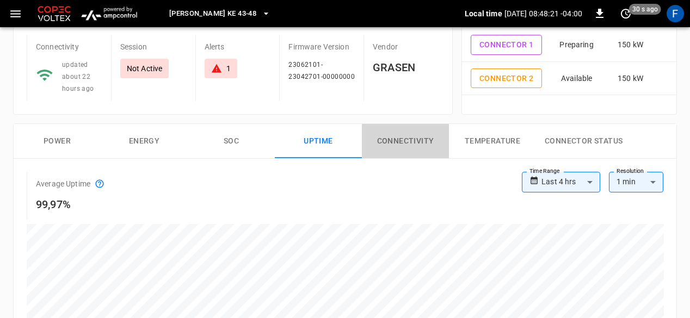
click at [407, 142] on button "Connectivity" at bounding box center [405, 141] width 87 height 35
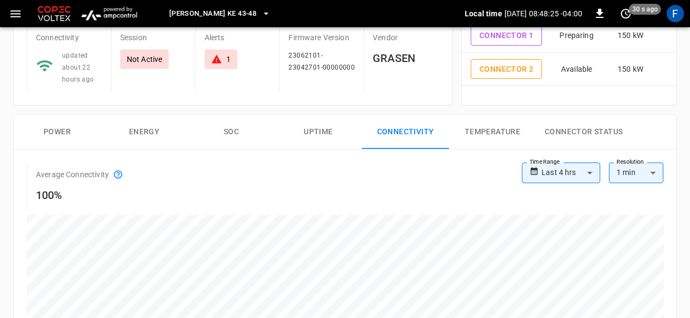
scroll to position [96, 0]
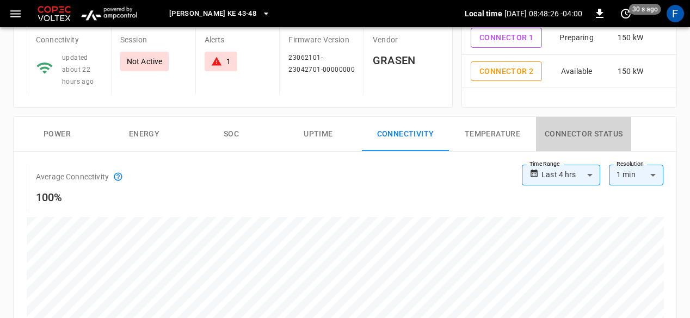
click at [566, 131] on button "Connector Status" at bounding box center [583, 134] width 95 height 35
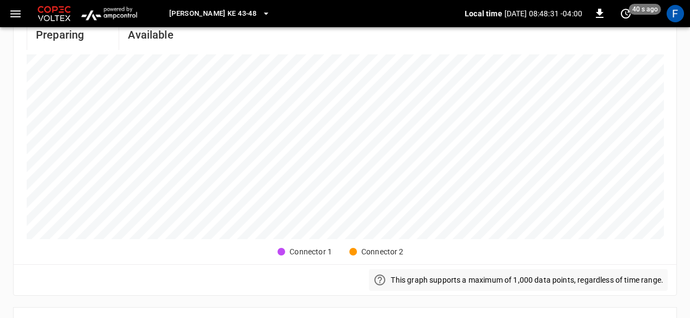
scroll to position [258, 0]
click at [352, 252] on div at bounding box center [353, 253] width 8 height 8
click at [280, 250] on div at bounding box center [281, 253] width 8 height 8
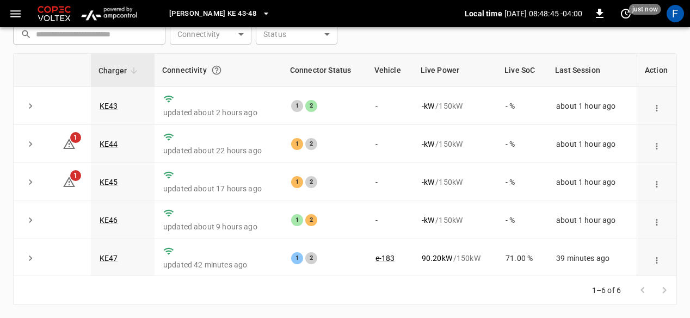
scroll to position [83, 0]
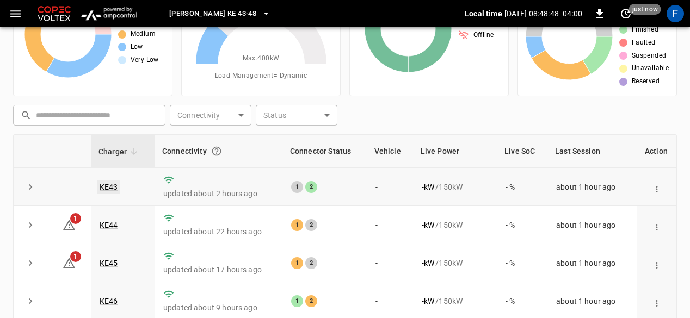
click at [115, 188] on link "KE43" at bounding box center [108, 187] width 23 height 13
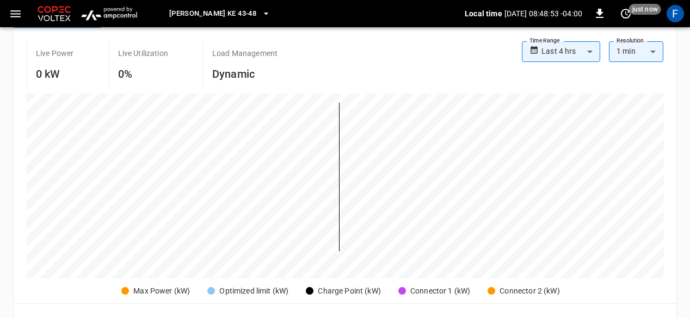
scroll to position [232, 0]
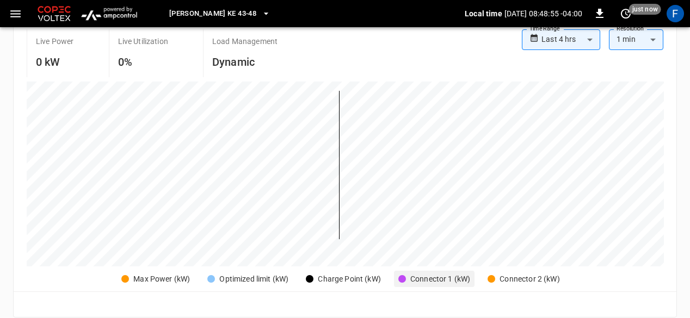
click at [401, 273] on th "Connector 1 (kW)" at bounding box center [434, 279] width 80 height 16
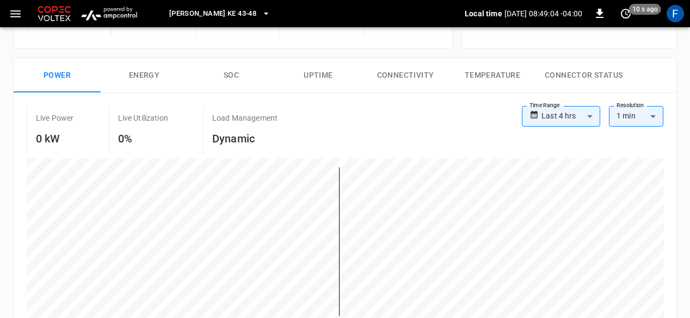
scroll to position [154, 0]
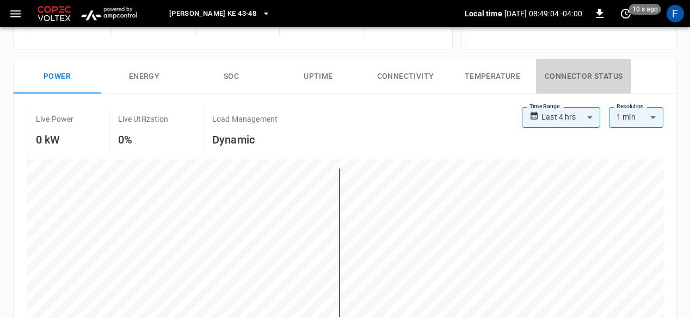
click at [608, 69] on button "Connector Status" at bounding box center [583, 76] width 95 height 35
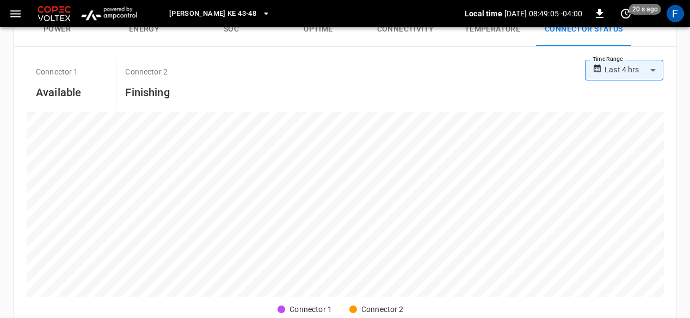
scroll to position [207, 0]
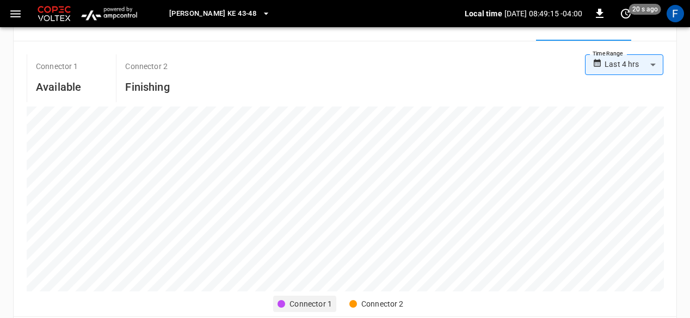
click at [285, 304] on th "Connector 1" at bounding box center [304, 304] width 63 height 16
click at [355, 298] on th "Connector 2" at bounding box center [376, 304] width 63 height 16
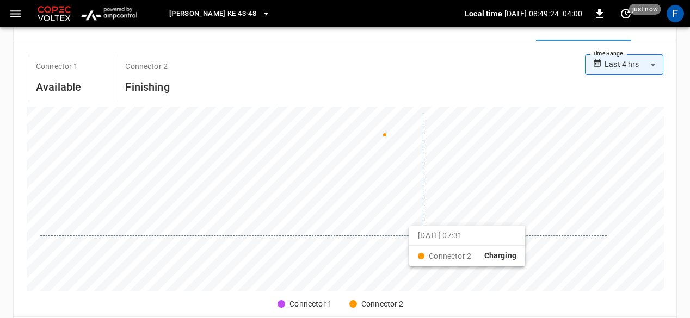
click at [423, 233] on div at bounding box center [323, 190] width 566 height 148
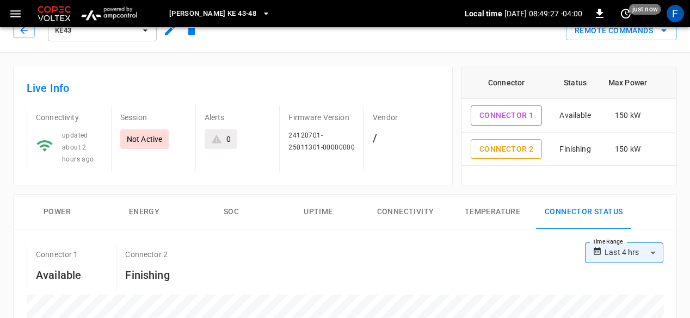
scroll to position [12, 0]
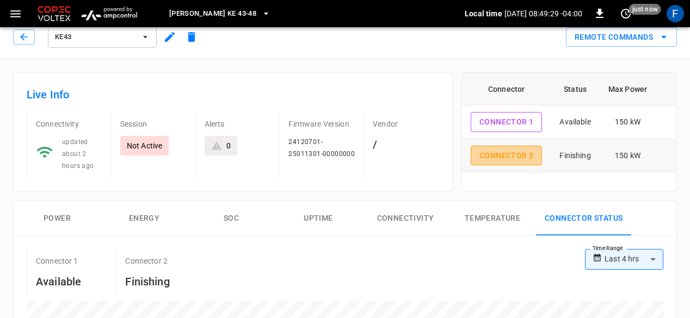
click at [483, 160] on button "Connector 2" at bounding box center [505, 156] width 71 height 20
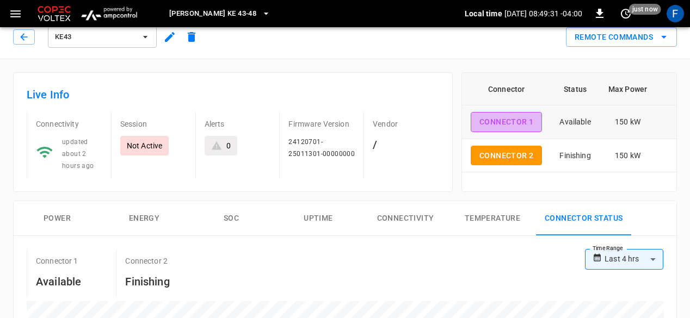
click at [493, 119] on button "Connector 1" at bounding box center [505, 122] width 71 height 20
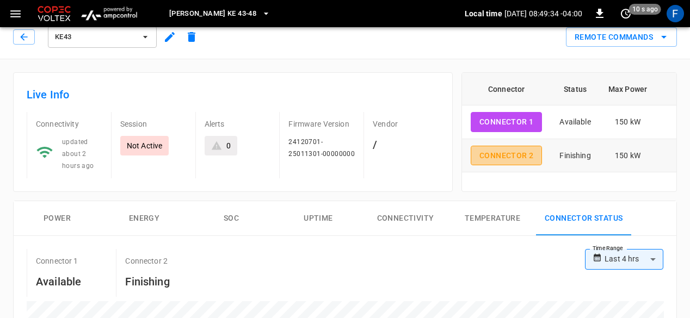
click at [491, 146] on button "Connector 2" at bounding box center [505, 156] width 71 height 20
type input "**********"
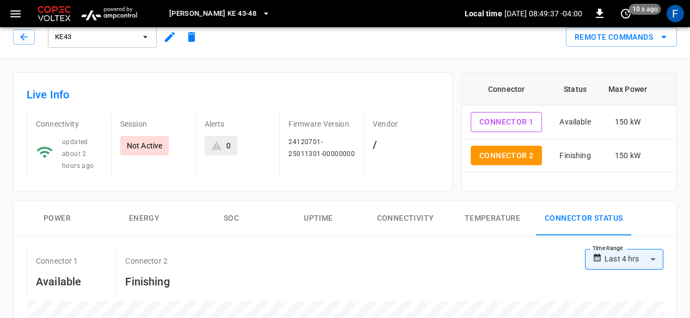
scroll to position [33, 0]
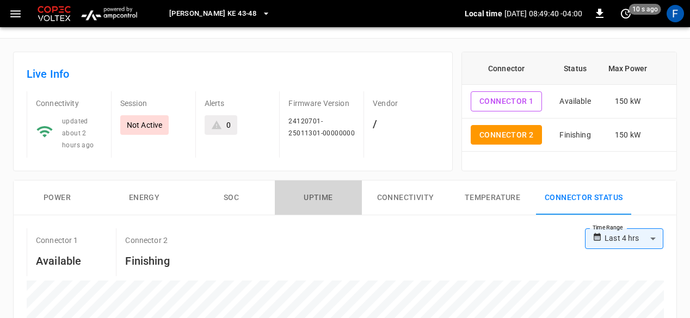
click at [322, 194] on button "Uptime" at bounding box center [318, 198] width 87 height 35
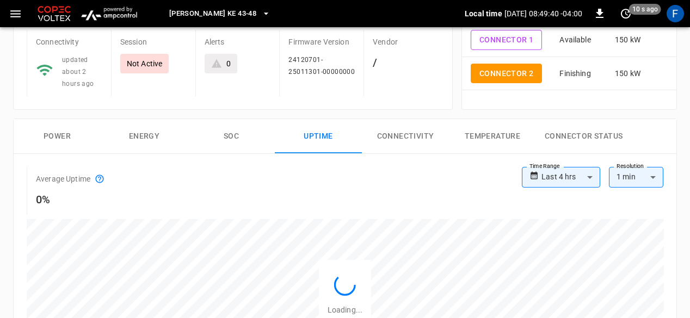
scroll to position [95, 0]
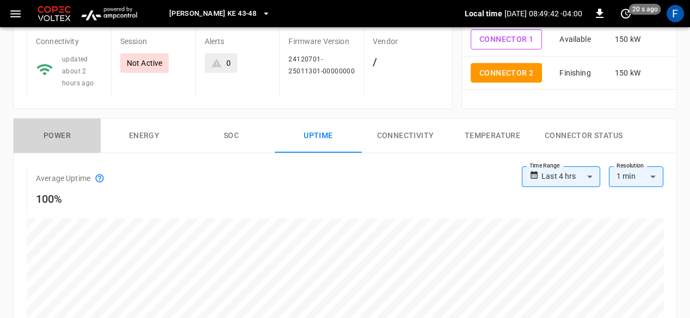
click at [52, 127] on button "Power" at bounding box center [57, 136] width 87 height 35
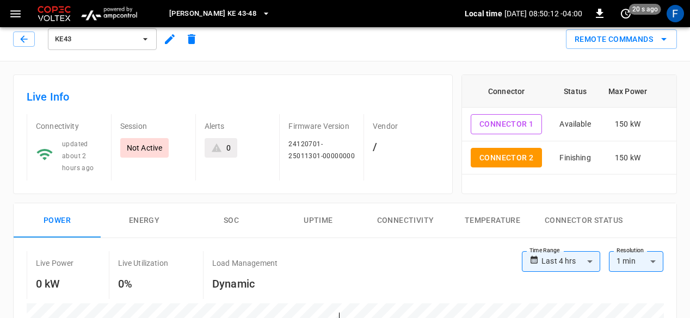
scroll to position [9, 0]
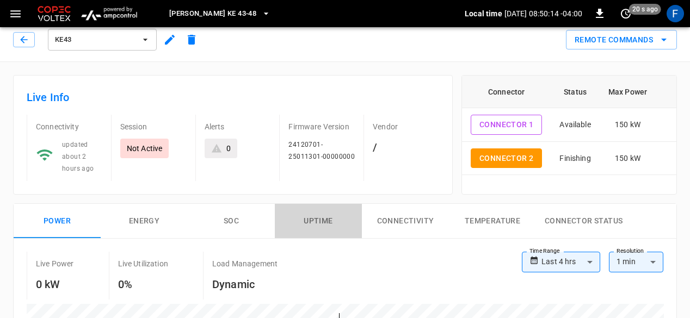
click at [315, 217] on button "Uptime" at bounding box center [318, 221] width 87 height 35
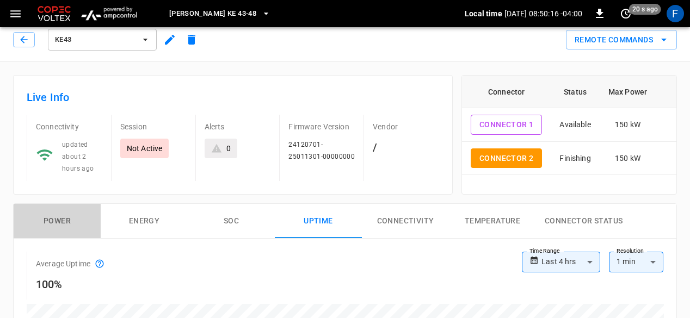
click at [36, 216] on button "Power" at bounding box center [57, 221] width 87 height 35
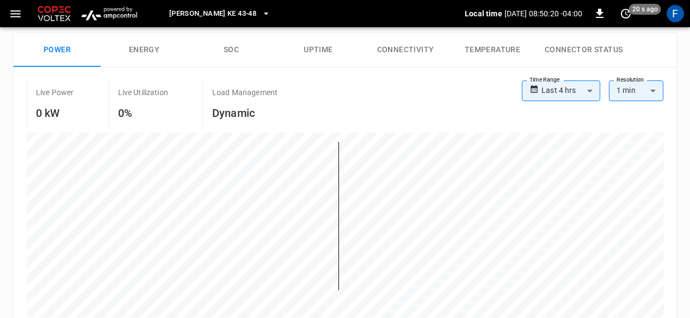
scroll to position [64, 0]
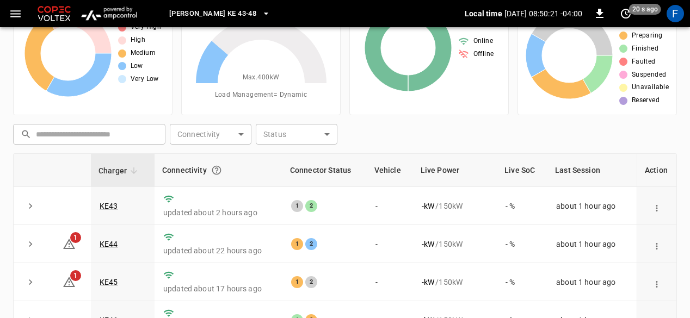
scroll to position [83, 0]
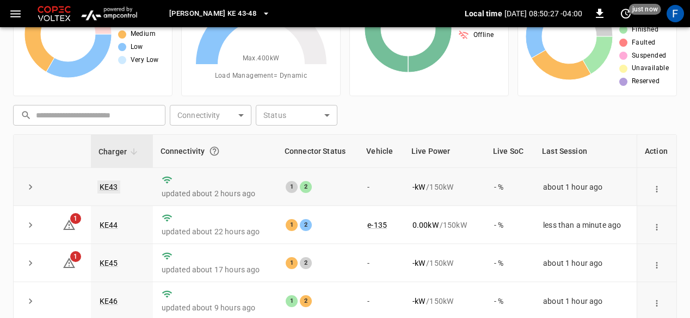
click at [109, 190] on link "KE43" at bounding box center [108, 187] width 23 height 13
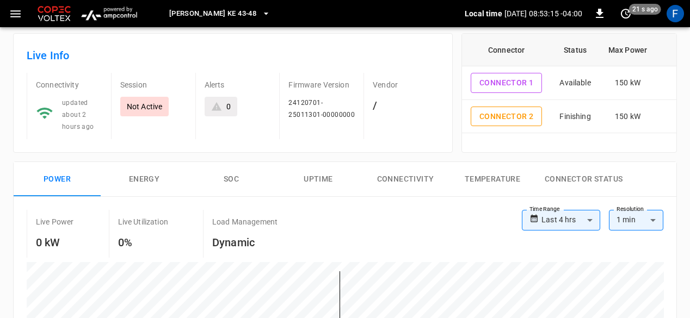
scroll to position [47, 0]
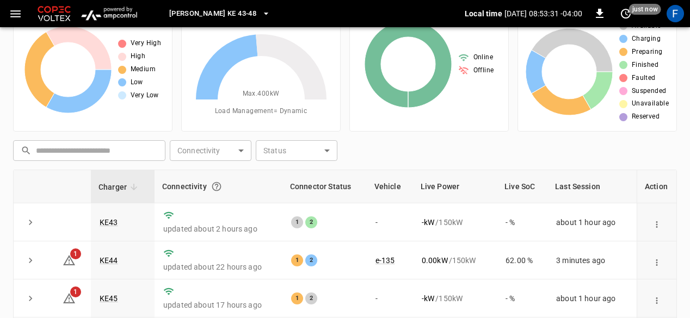
scroll to position [83, 0]
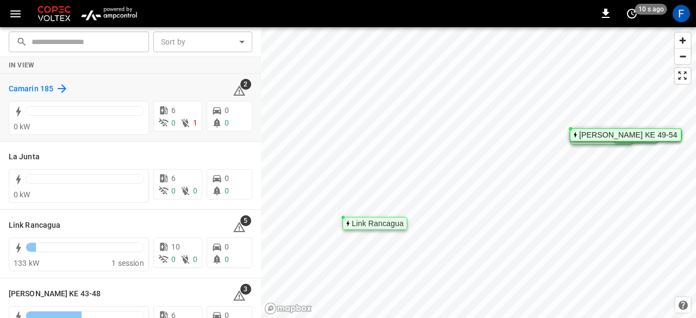
click at [29, 90] on h6 "Camarin 185" at bounding box center [31, 89] width 45 height 12
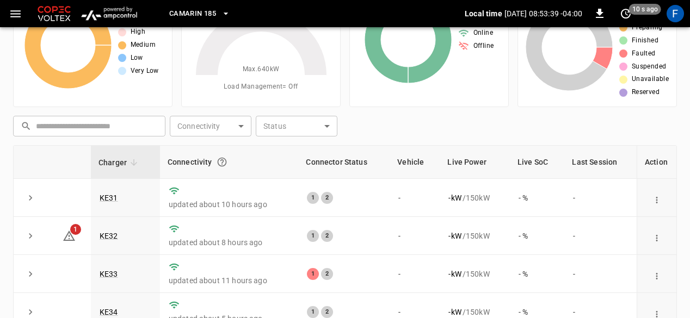
scroll to position [39, 0]
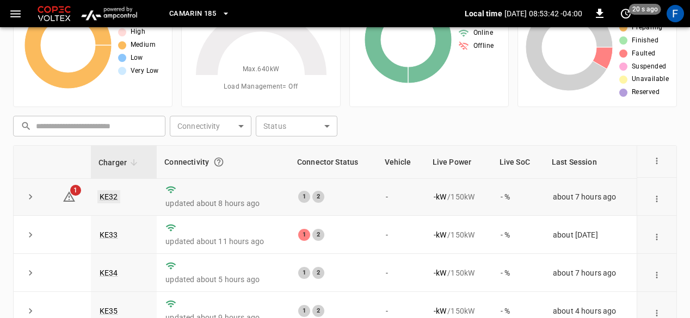
click at [106, 197] on link "KE32" at bounding box center [108, 196] width 23 height 13
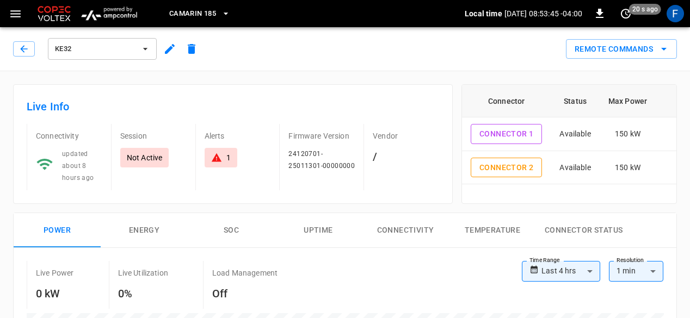
click at [216, 151] on div "1" at bounding box center [220, 158] width 33 height 20
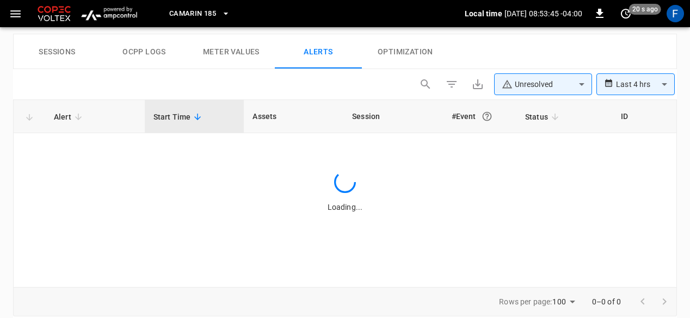
scroll to position [529, 0]
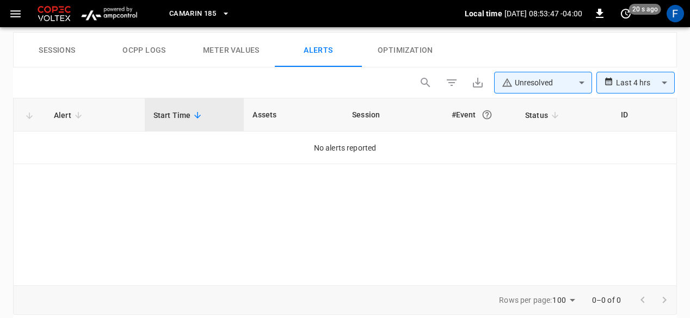
click at [612, 80] on icon at bounding box center [608, 81] width 9 height 16
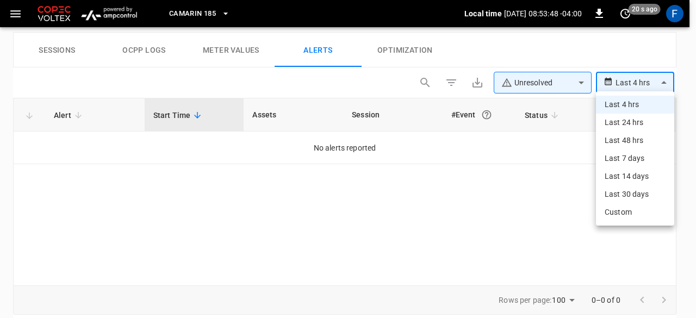
click at [619, 121] on li "Last 24 hrs" at bounding box center [635, 123] width 78 height 18
type input "**********"
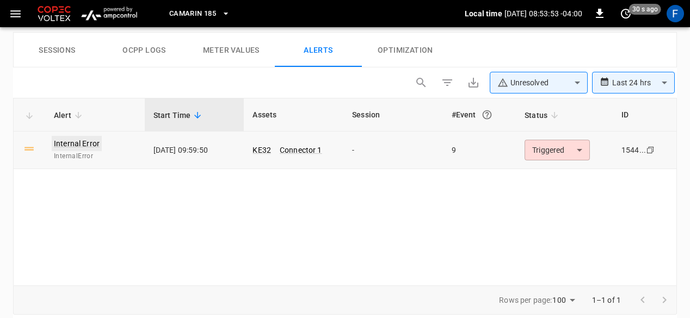
click at [63, 144] on link "Internal Error" at bounding box center [77, 143] width 50 height 15
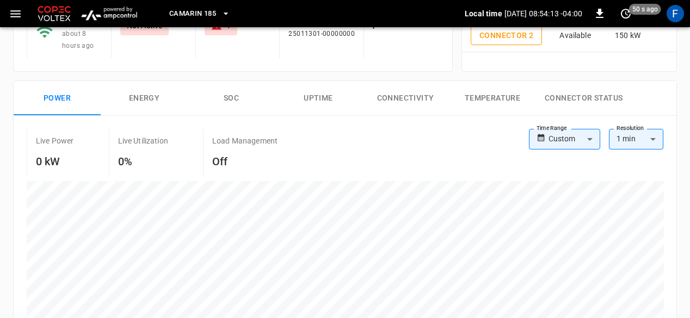
scroll to position [132, 0]
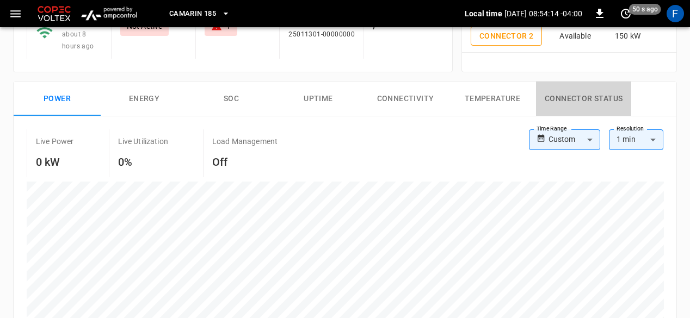
click at [580, 100] on button "Connector Status" at bounding box center [583, 99] width 95 height 35
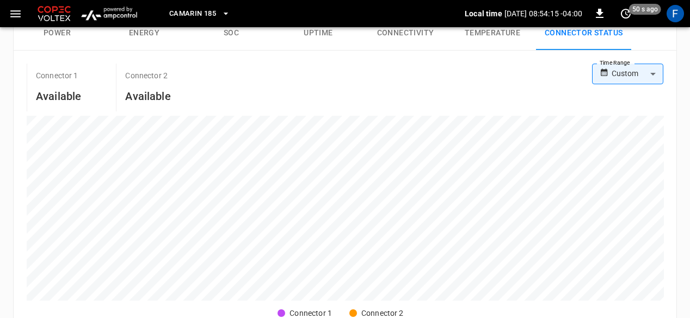
scroll to position [198, 0]
click at [352, 313] on div at bounding box center [353, 313] width 8 height 8
click at [285, 309] on th "Connector 1" at bounding box center [304, 313] width 63 height 16
